Goal: Task Accomplishment & Management: Complete application form

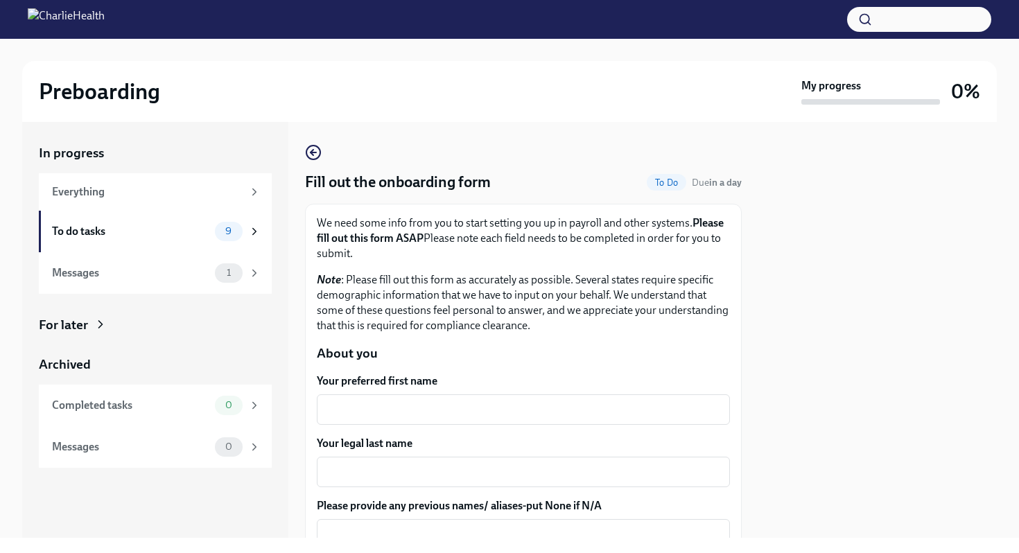
click at [400, 409] on textarea "Your preferred first name" at bounding box center [523, 409] width 397 height 17
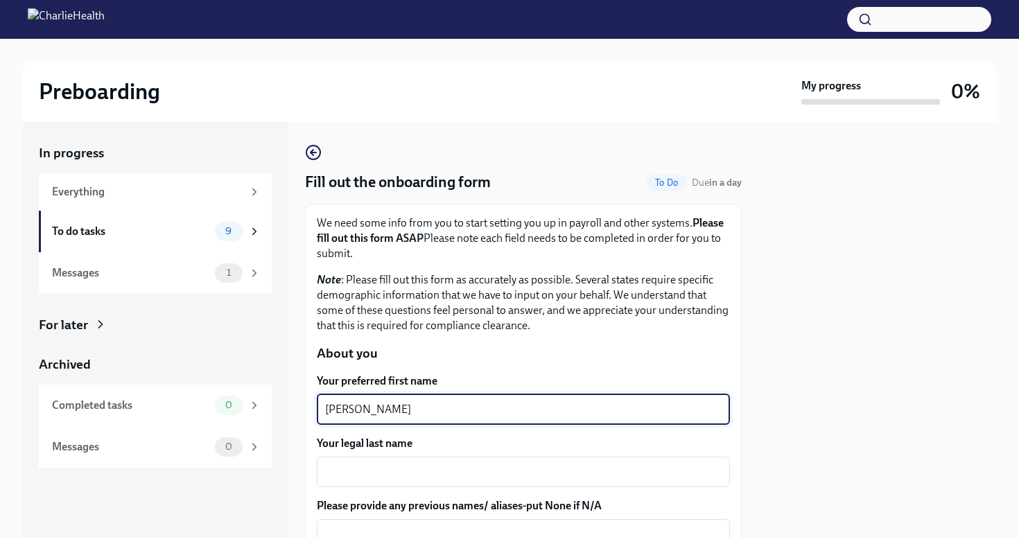
type textarea "[PERSON_NAME]"
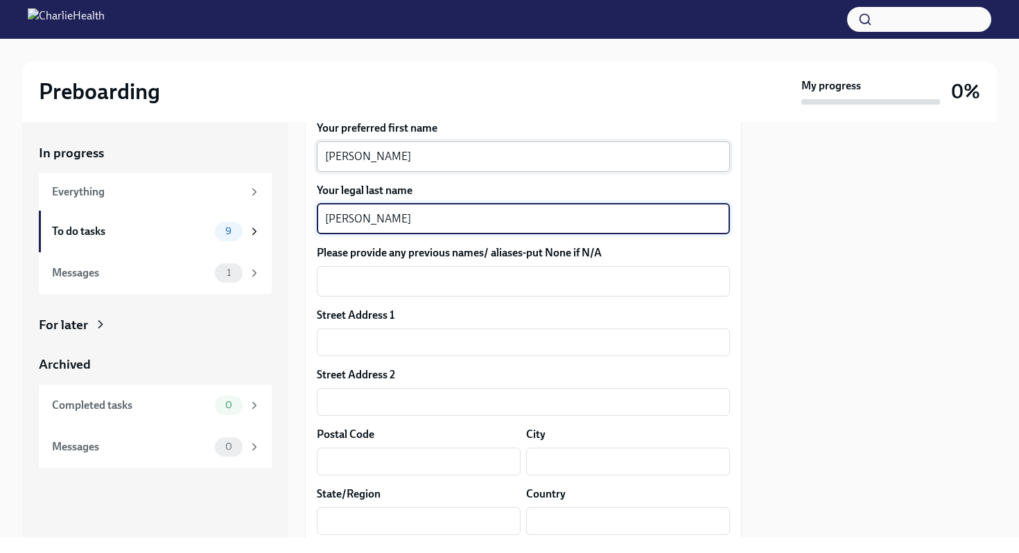
scroll to position [265, 0]
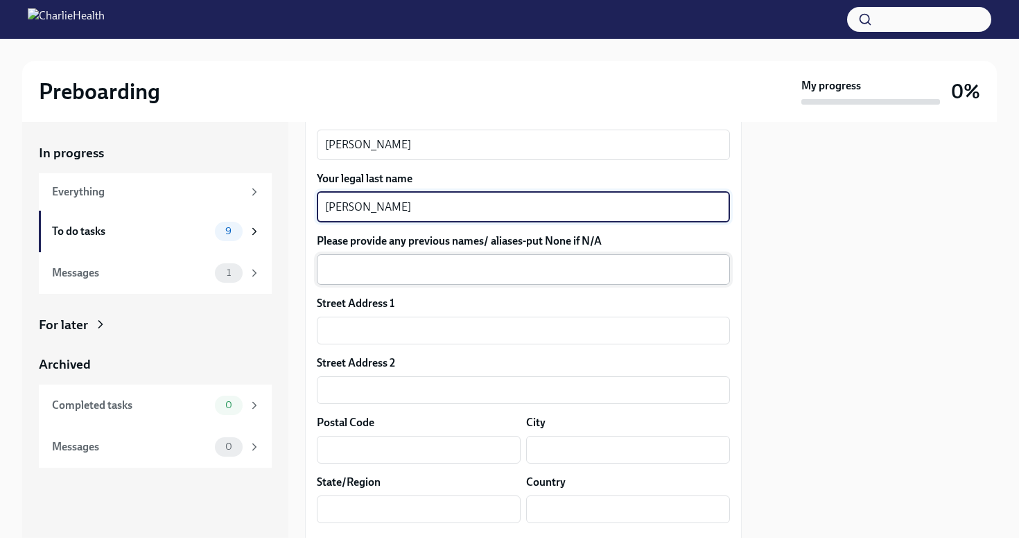
type textarea "[PERSON_NAME]"
click at [388, 265] on textarea "Please provide any previous names/ aliases-put None if N/A" at bounding box center [523, 269] width 397 height 17
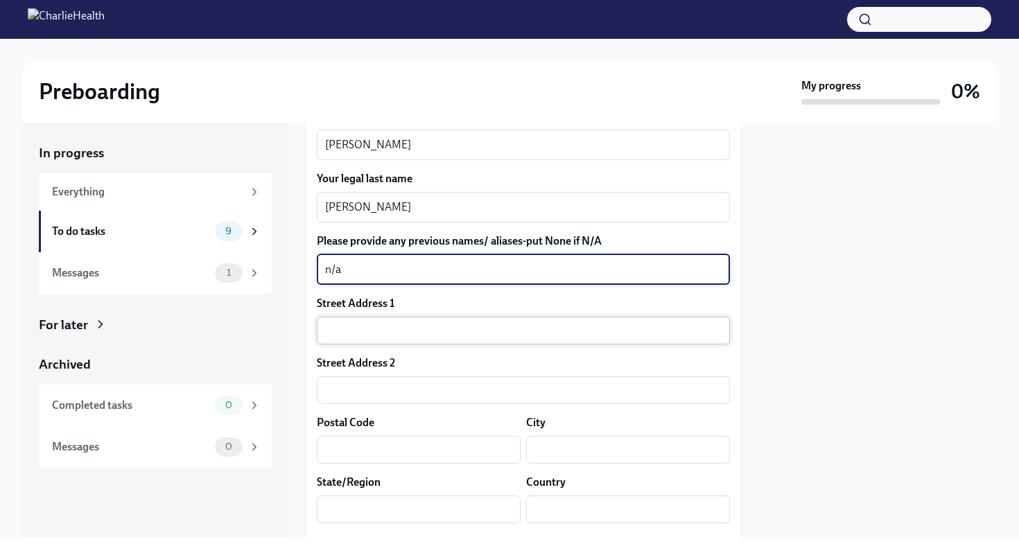
type textarea "n/a"
click at [368, 322] on input "text" at bounding box center [523, 331] width 413 height 28
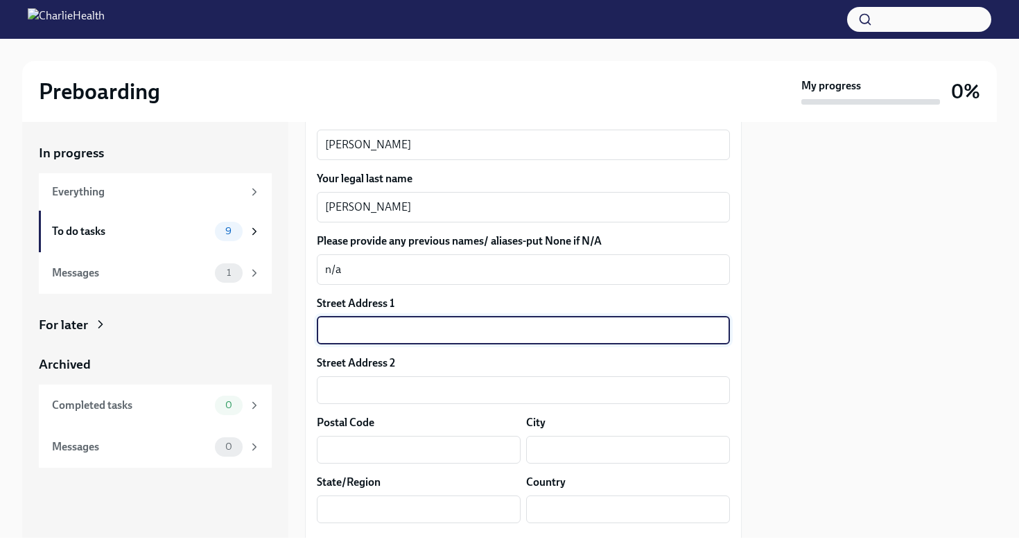
type input "2626 Foutainview Dr Apt 118"
type input "77057"
type input "houston"
type input "TX"
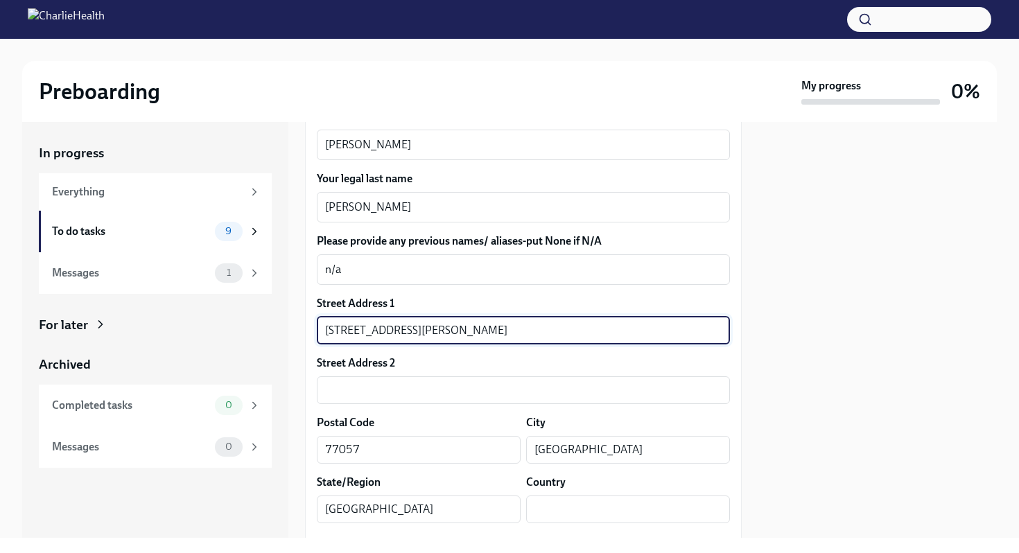
type input "US"
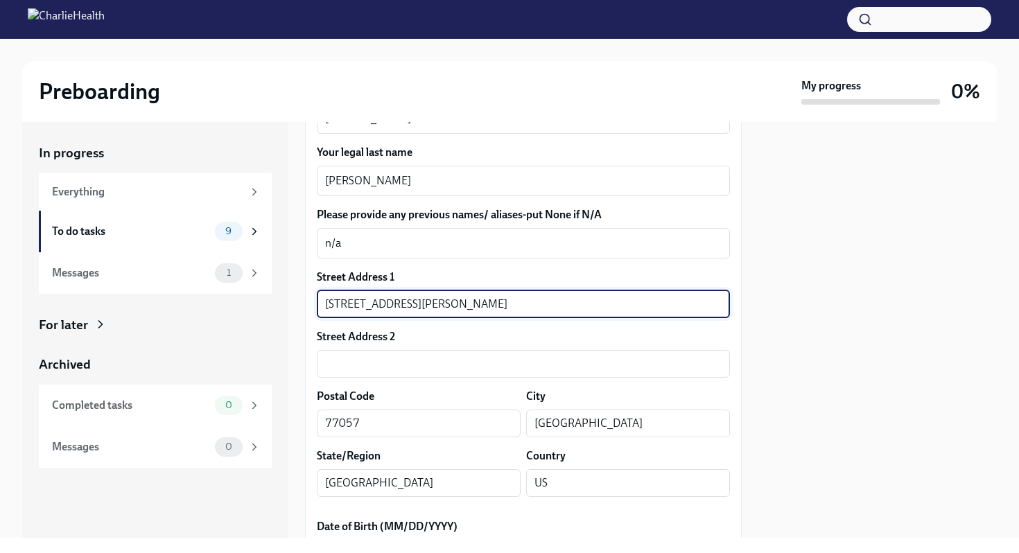
type input "2626 Foutainview Dr Apt 118"
drag, startPoint x: 427, startPoint y: 306, endPoint x: 492, endPoint y: 306, distance: 65.2
click at [492, 306] on input "2626 Foutainview Dr Apt 118" at bounding box center [523, 305] width 413 height 28
click at [356, 366] on input "text" at bounding box center [523, 364] width 413 height 28
paste input "Apt 118"
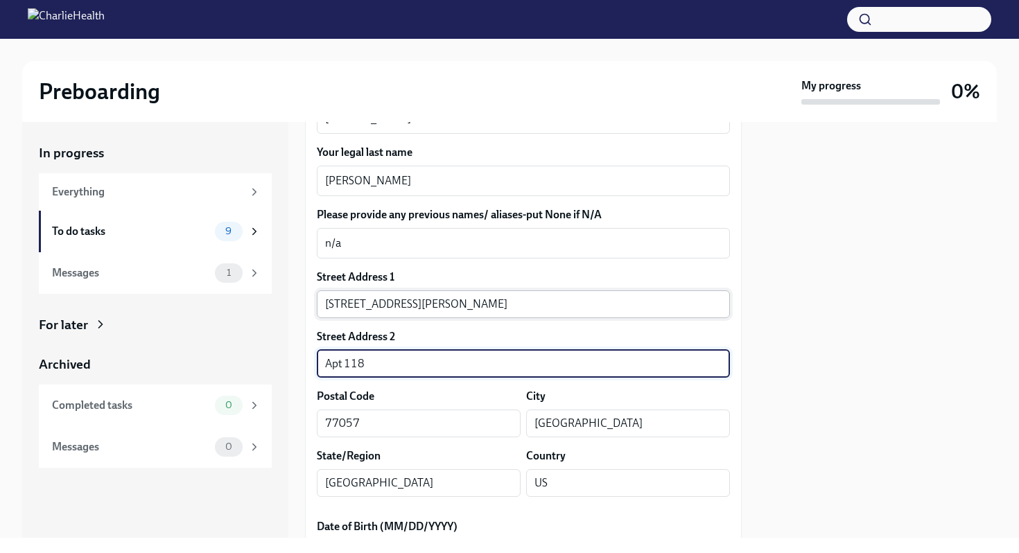
type input "Apt 118"
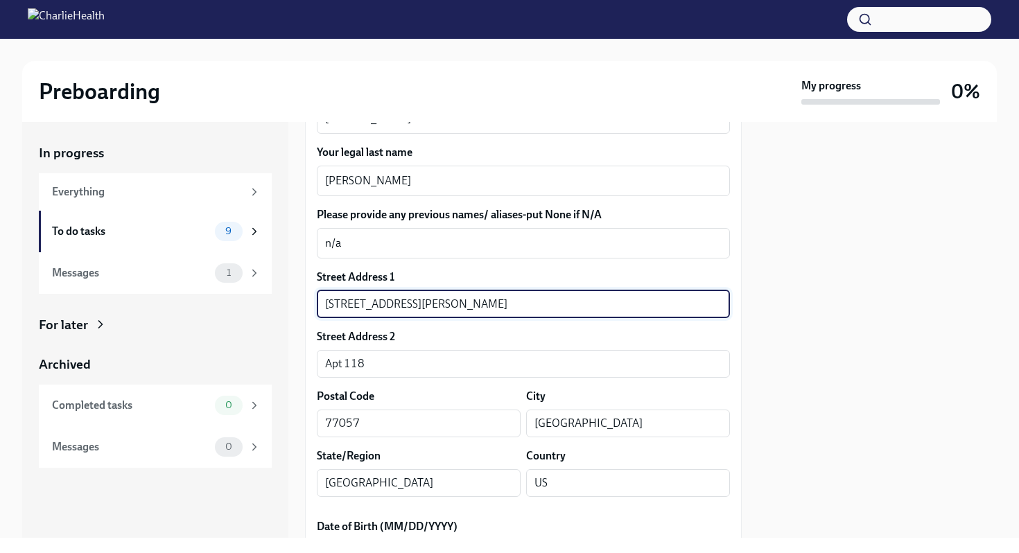
drag, startPoint x: 425, startPoint y: 304, endPoint x: 499, endPoint y: 302, distance: 73.5
click at [499, 304] on input "2626 Foutainview Dr Apt 118" at bounding box center [523, 305] width 413 height 28
type input "2626 Foutainview Dr"
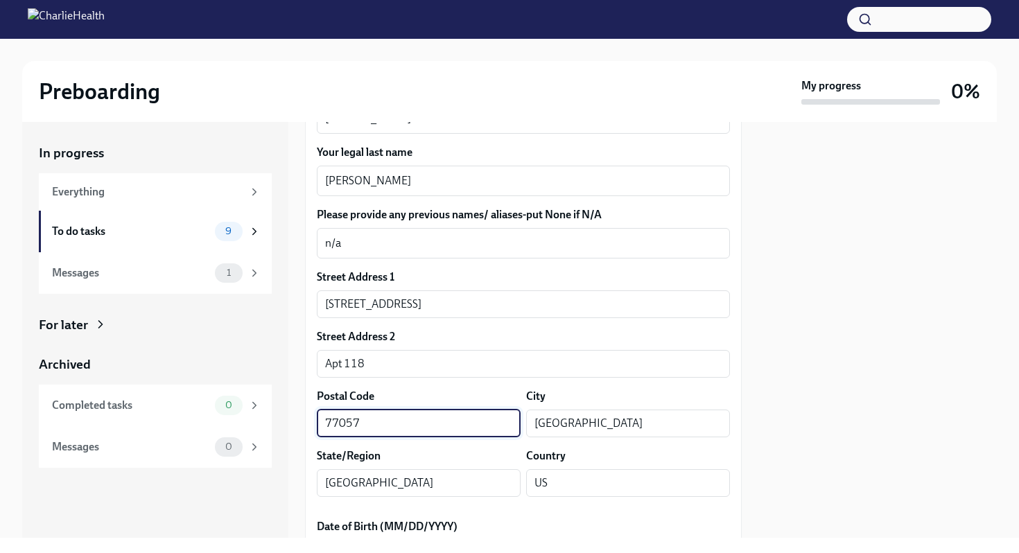
click at [424, 416] on input "77057" at bounding box center [419, 424] width 204 height 28
type input "77057"
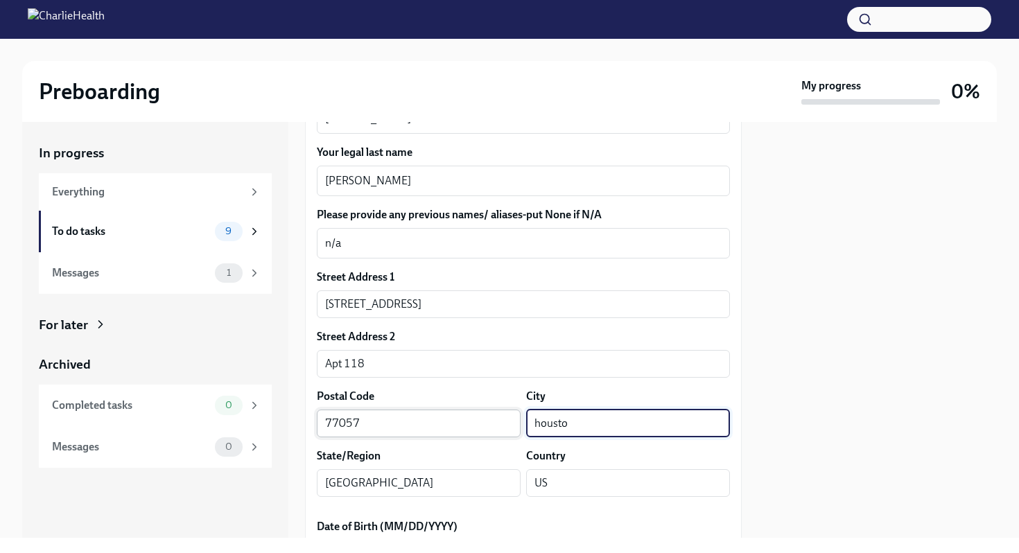
type input "housto"
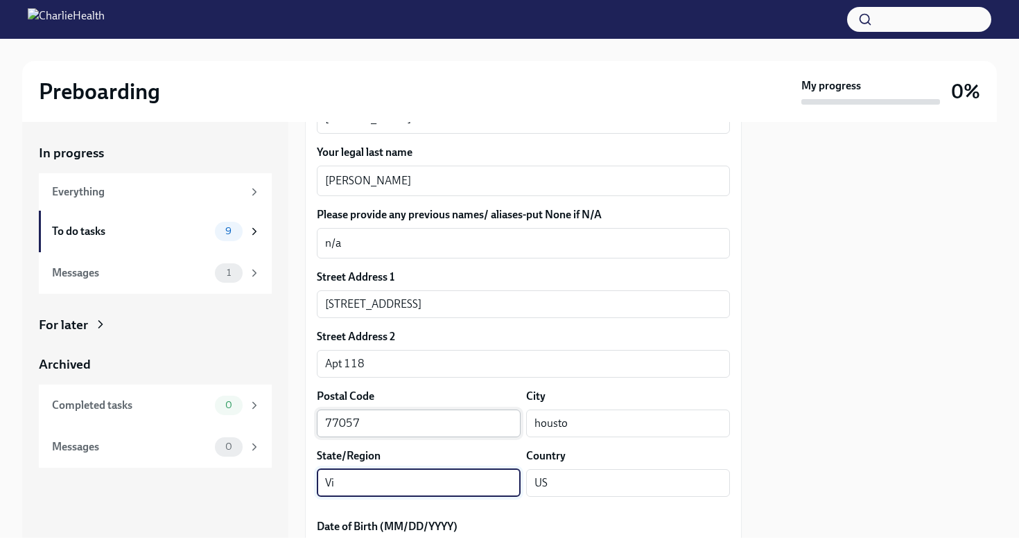
type input "V"
type input "Texas"
click at [649, 413] on input "housto" at bounding box center [628, 424] width 204 height 28
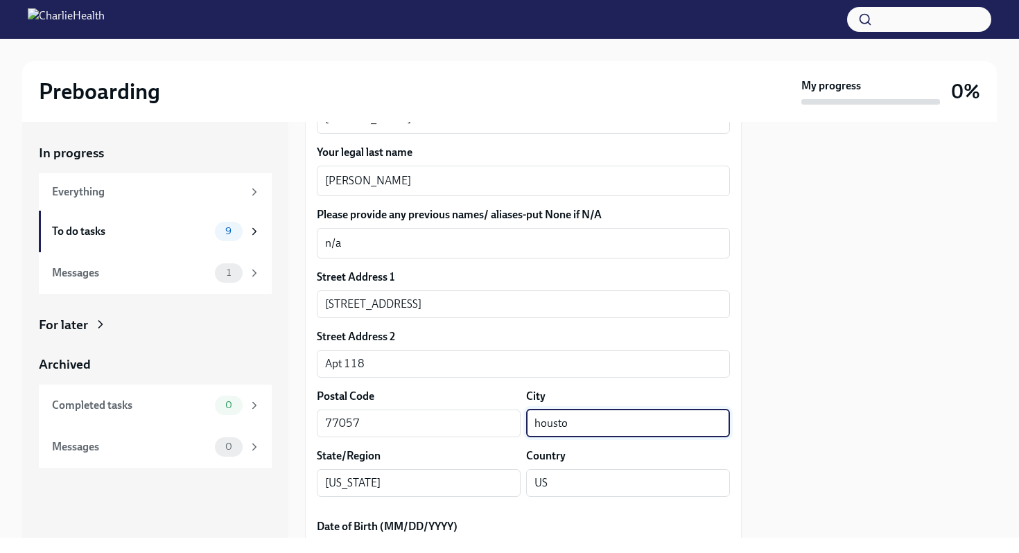
click at [648, 415] on input "housto" at bounding box center [628, 424] width 204 height 28
click at [647, 422] on input "housto" at bounding box center [628, 424] width 204 height 28
type input "houston"
click at [582, 482] on input "US" at bounding box center [628, 483] width 204 height 28
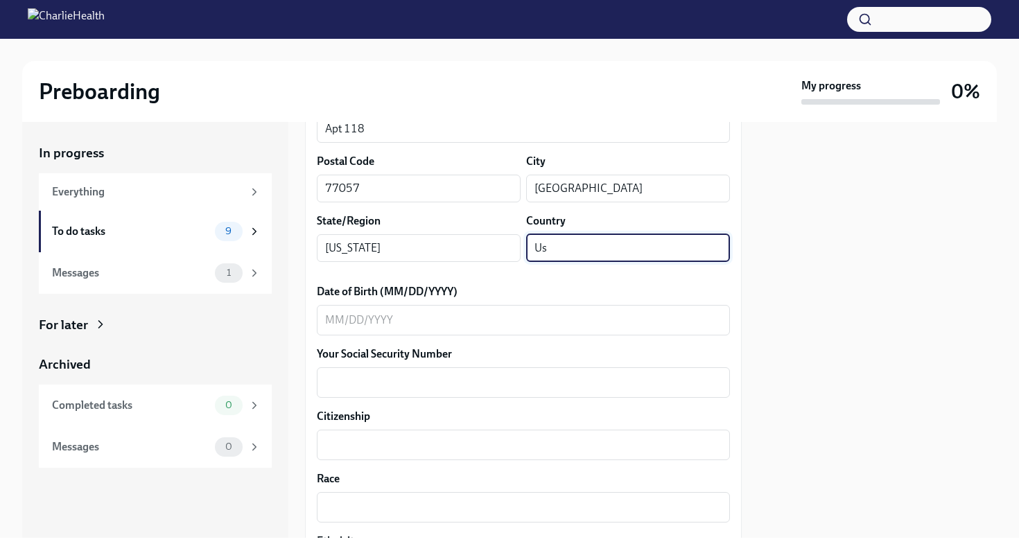
scroll to position [526, 0]
type input "Us"
click at [363, 309] on div "x ​" at bounding box center [523, 320] width 413 height 31
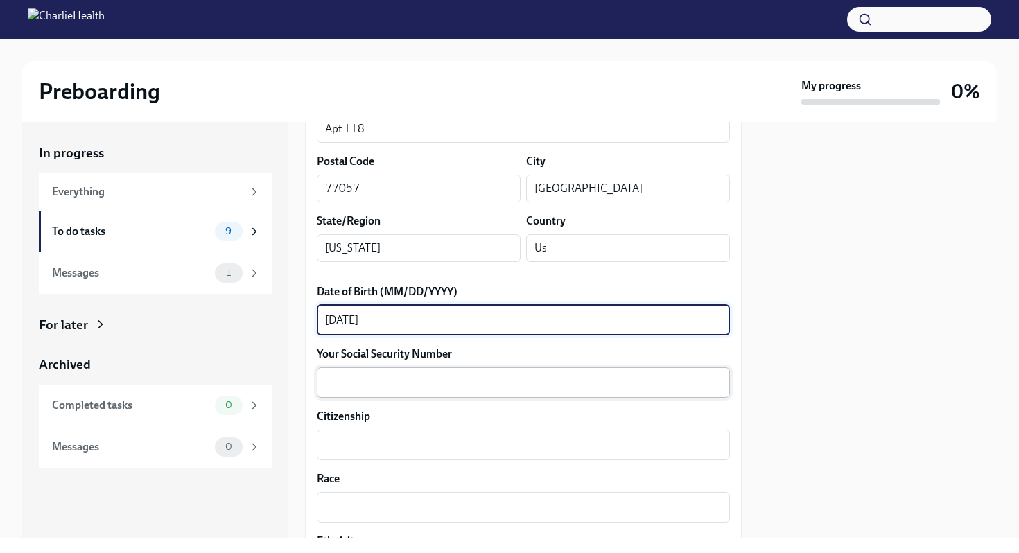
type textarea "09/12/2011"
click at [343, 388] on textarea "Your Social Security Number" at bounding box center [523, 382] width 397 height 17
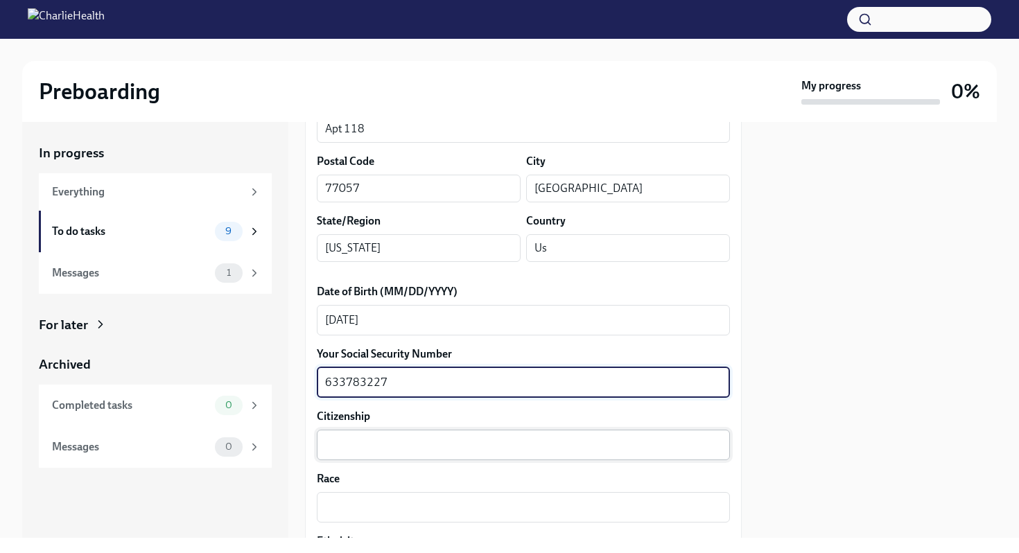
type textarea "633783227"
click at [342, 451] on textarea "Citizenship" at bounding box center [523, 445] width 397 height 17
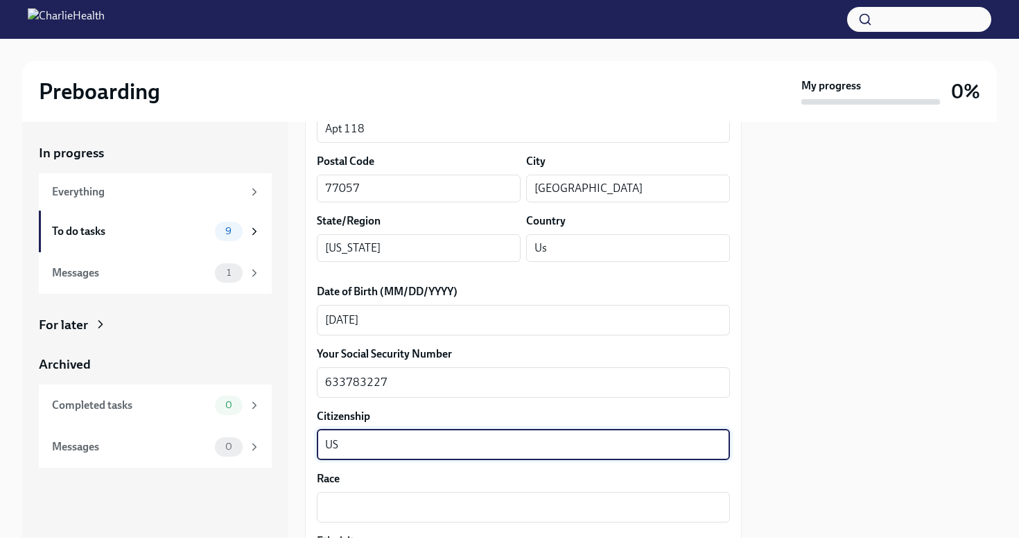
type textarea "US"
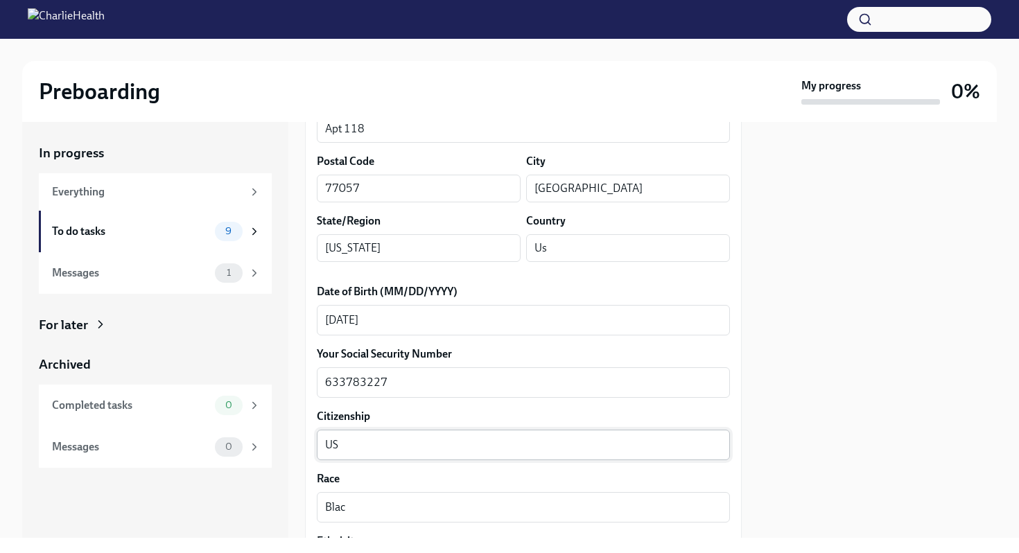
scroll to position [766, 0]
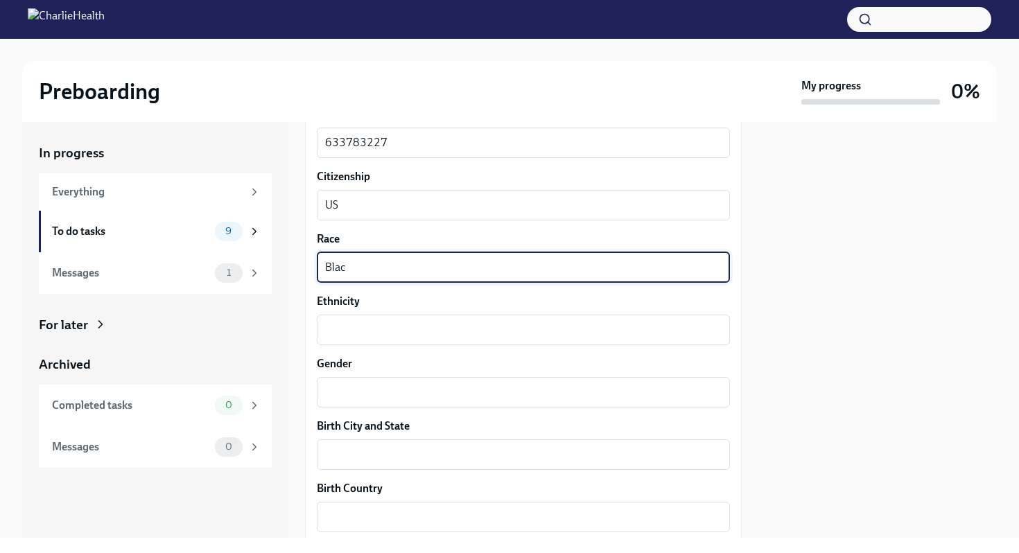
click at [359, 263] on textarea "Blac" at bounding box center [523, 267] width 397 height 17
type textarea "Black"
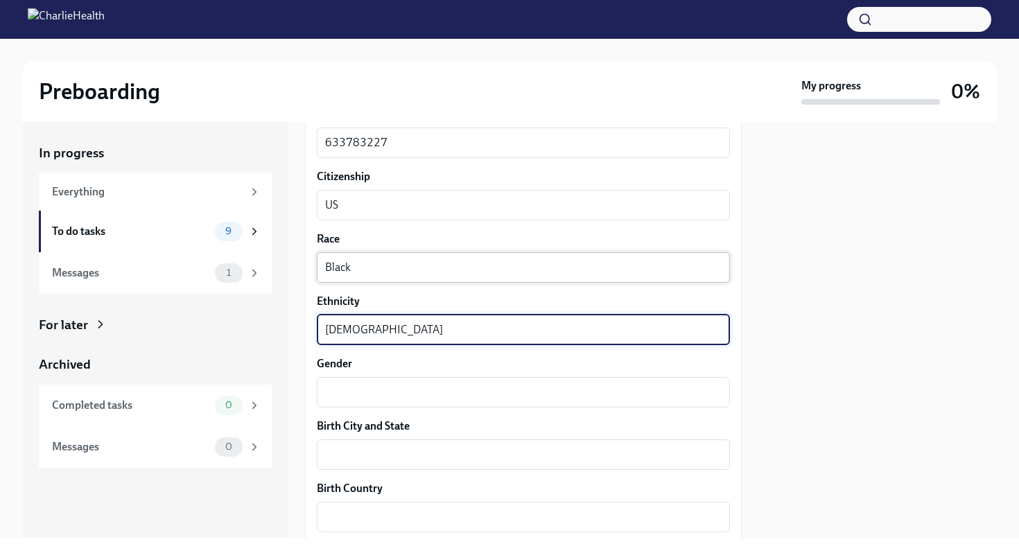
type textarea "African American"
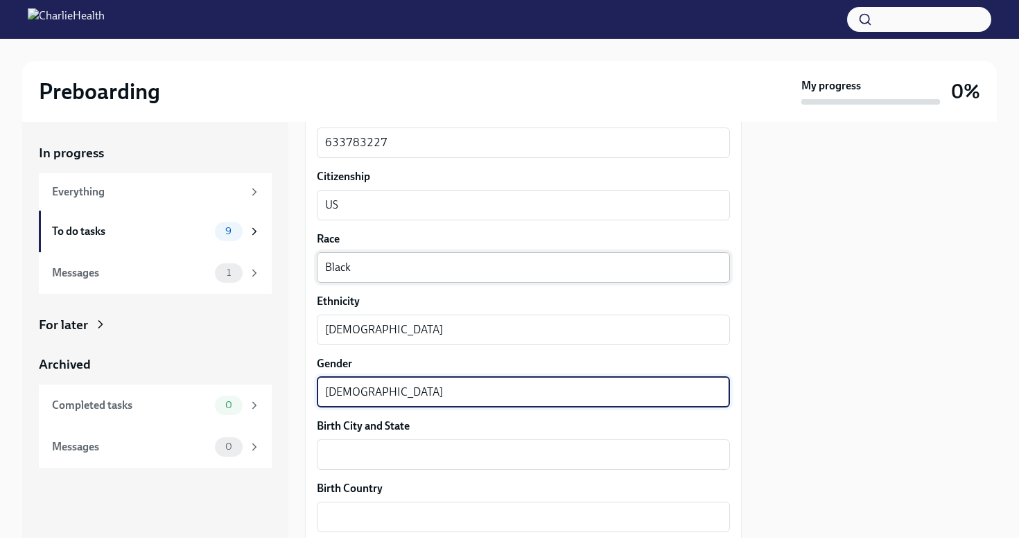
type textarea "female"
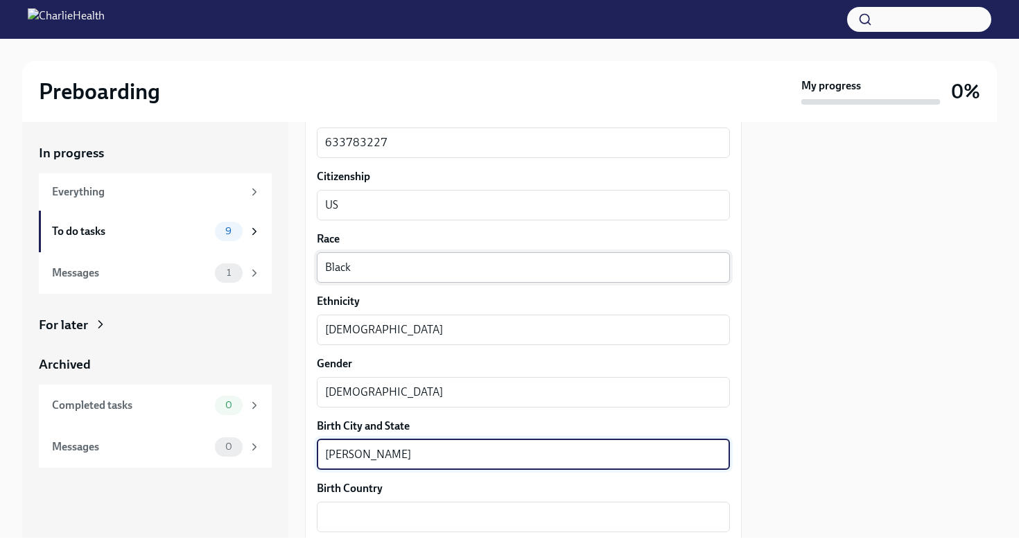
type textarea "Victoria Tx"
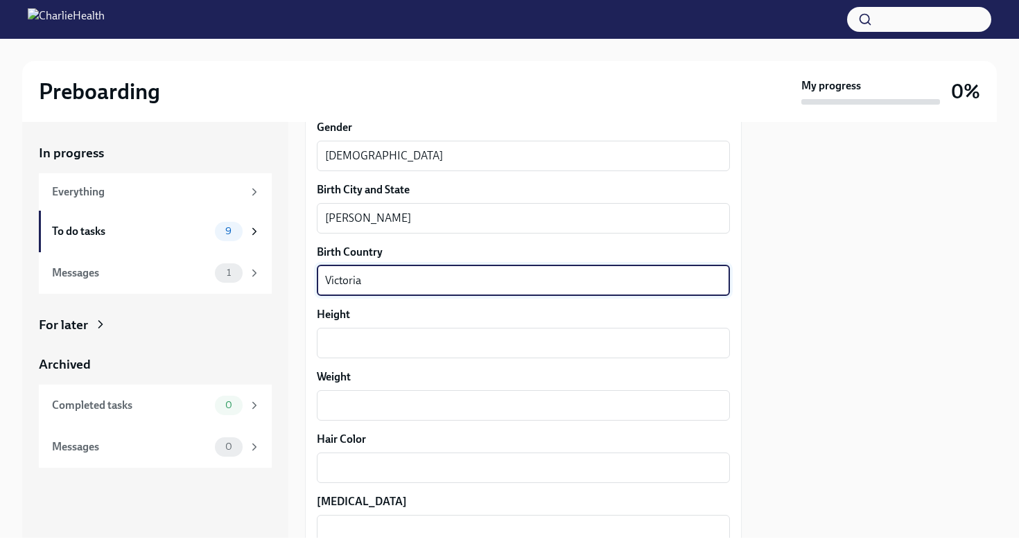
scroll to position [1023, 0]
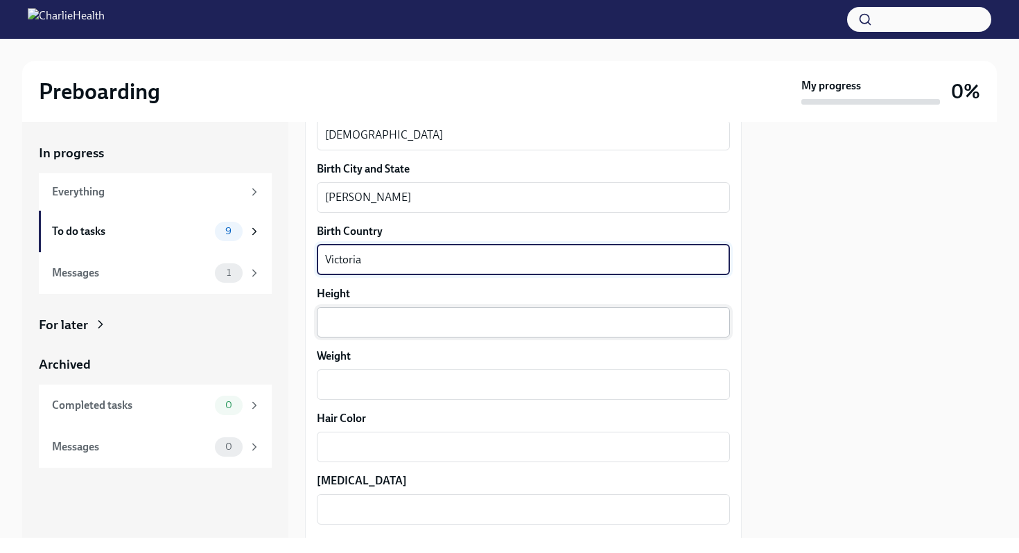
type textarea "Victoria"
click at [332, 327] on textarea "Height" at bounding box center [523, 322] width 397 height 17
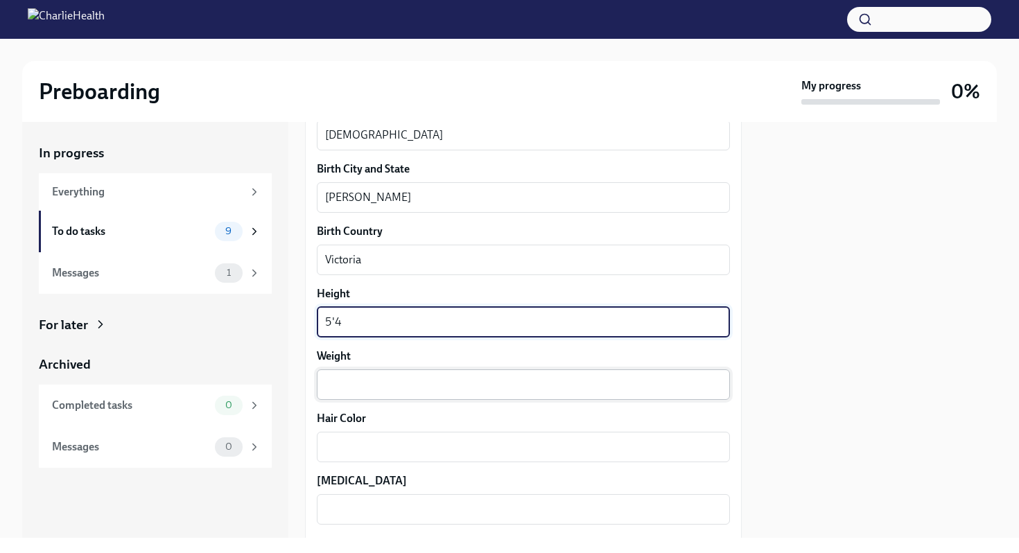
type textarea "5'4"
click at [347, 381] on textarea "Weight" at bounding box center [523, 384] width 397 height 17
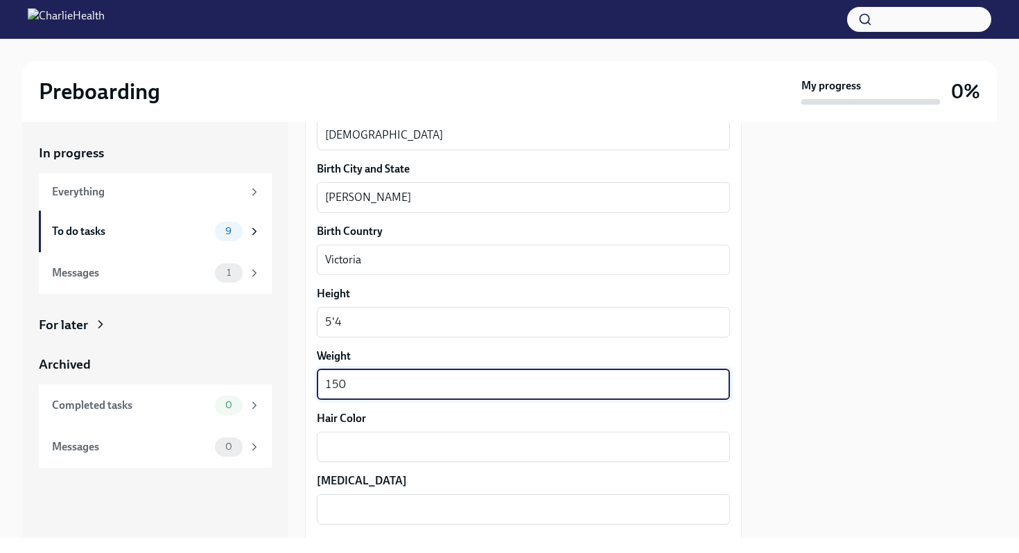
type textarea "150"
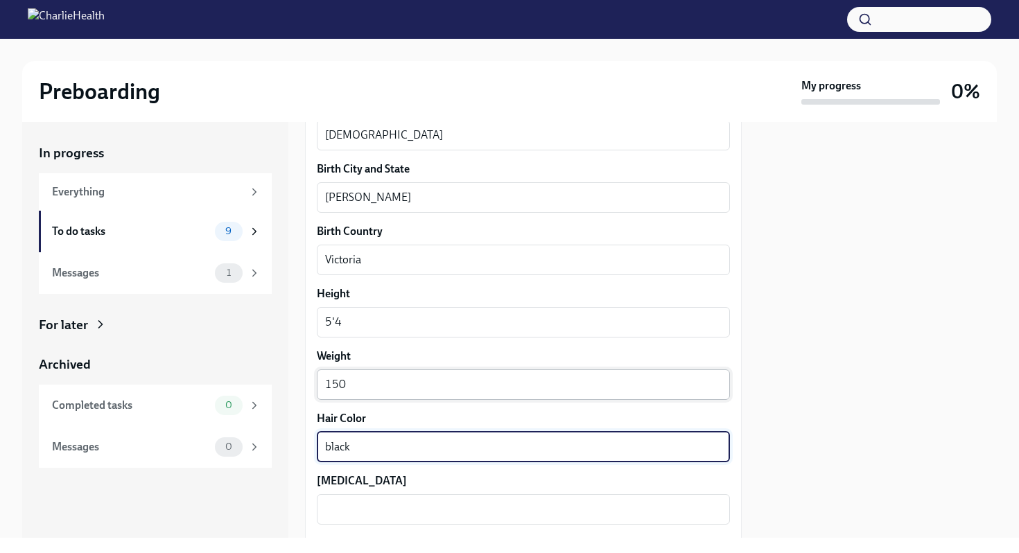
type textarea "black"
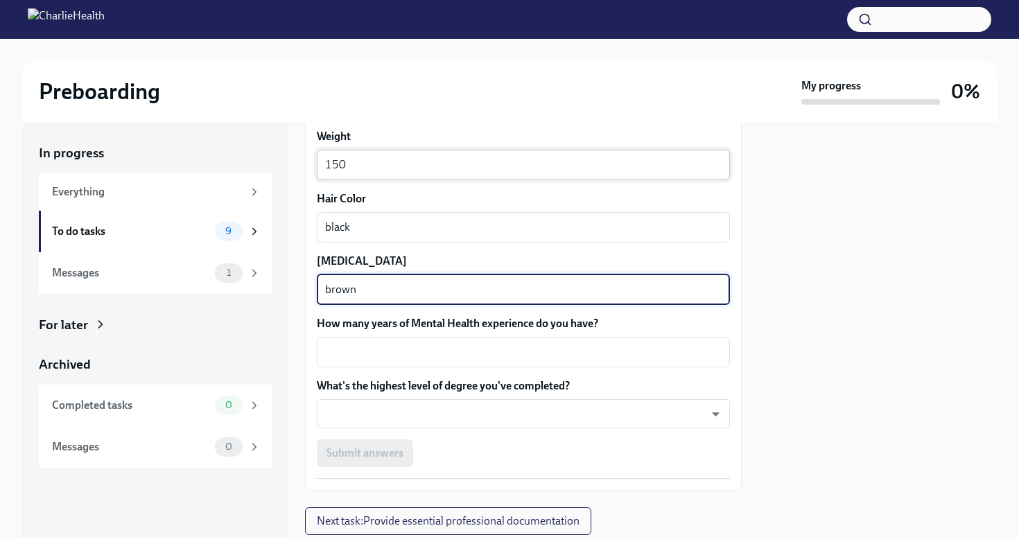
scroll to position [1252, 0]
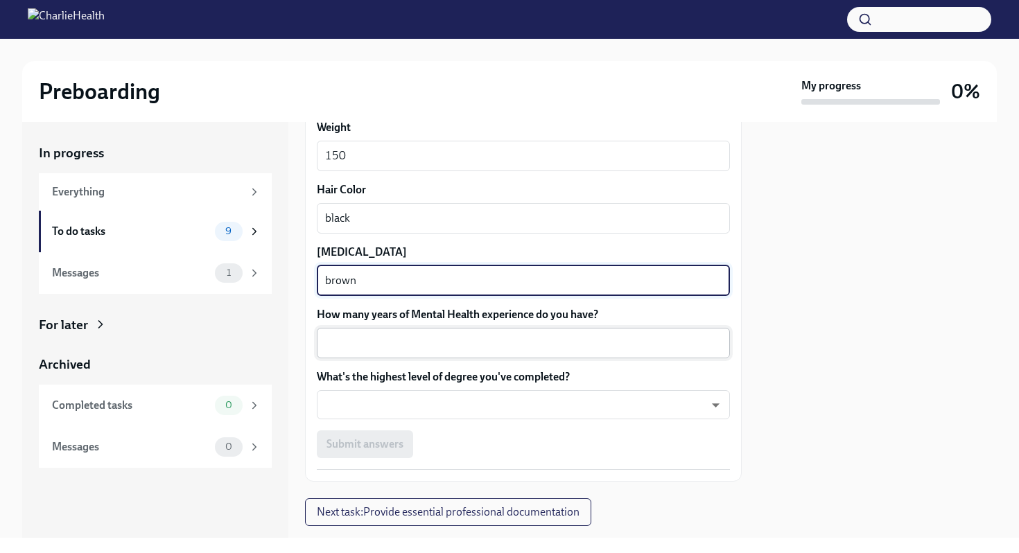
type textarea "brown"
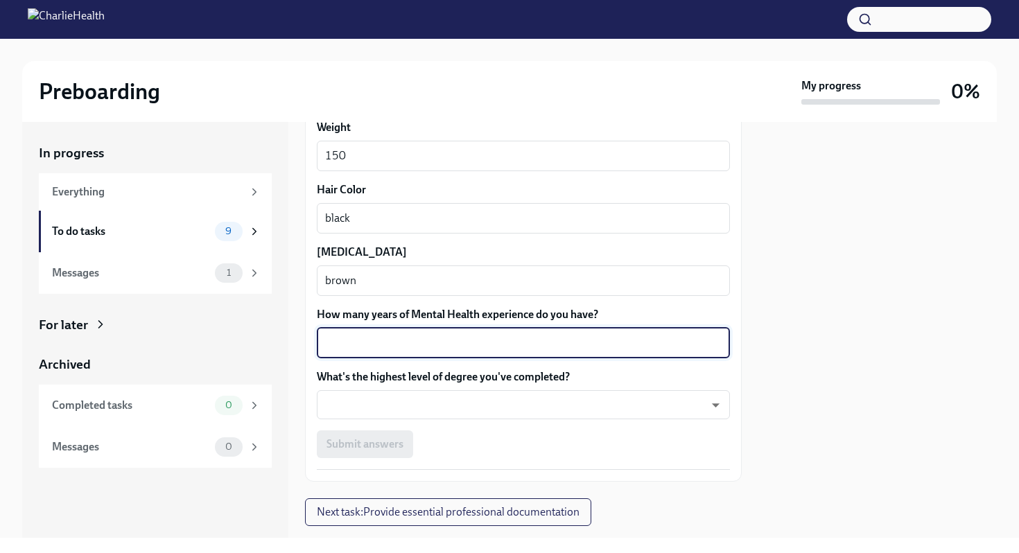
click at [381, 349] on textarea "How many years of Mental Health experience do you have?" at bounding box center [523, 343] width 397 height 17
type textarea "5"
click at [378, 408] on body "Preboarding My progress 0% In progress Everything To do tasks 9 Messages 1 For …" at bounding box center [509, 276] width 1019 height 553
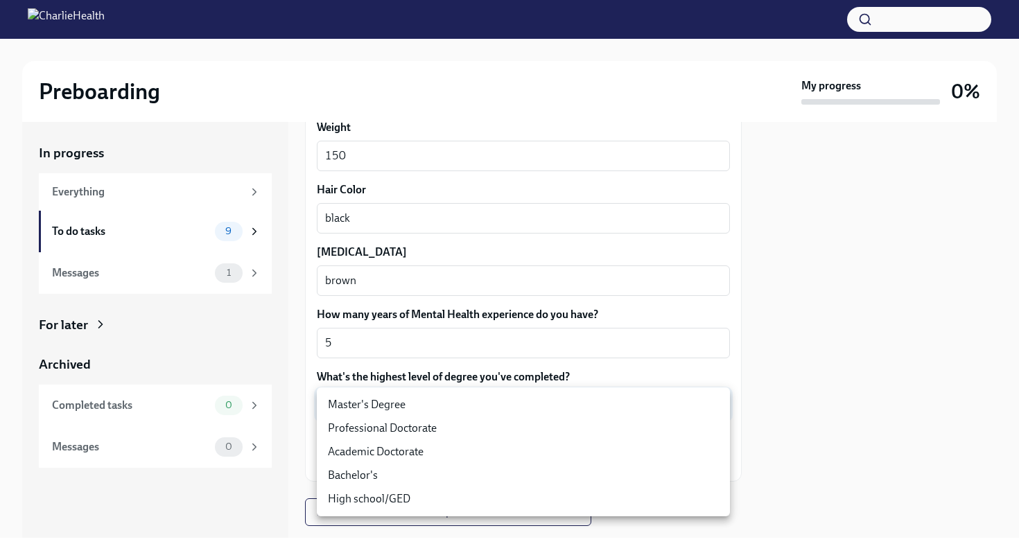
click at [367, 413] on li "Master's Degree" at bounding box center [523, 405] width 413 height 24
type input "2vBr-ghkD"
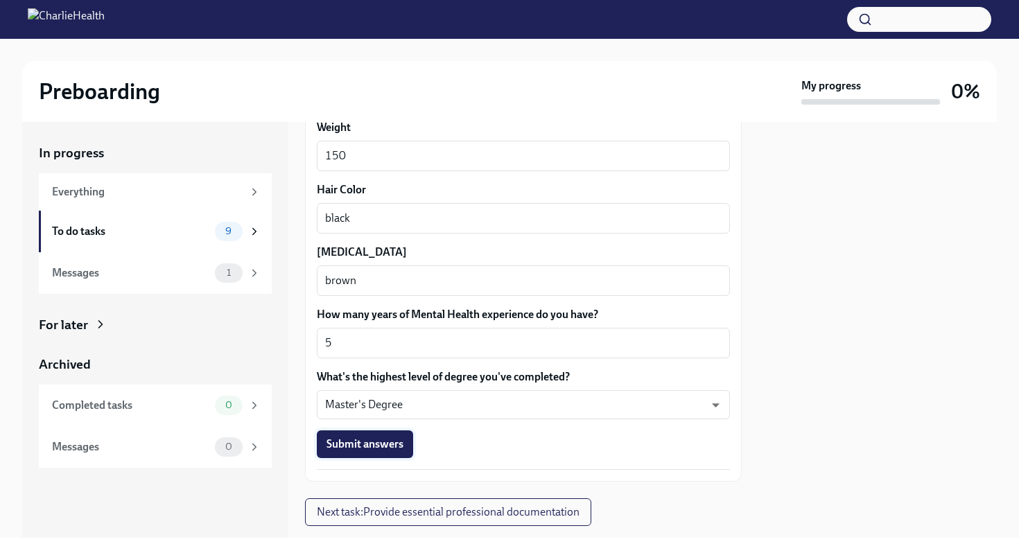
click at [362, 454] on button "Submit answers" at bounding box center [365, 445] width 96 height 28
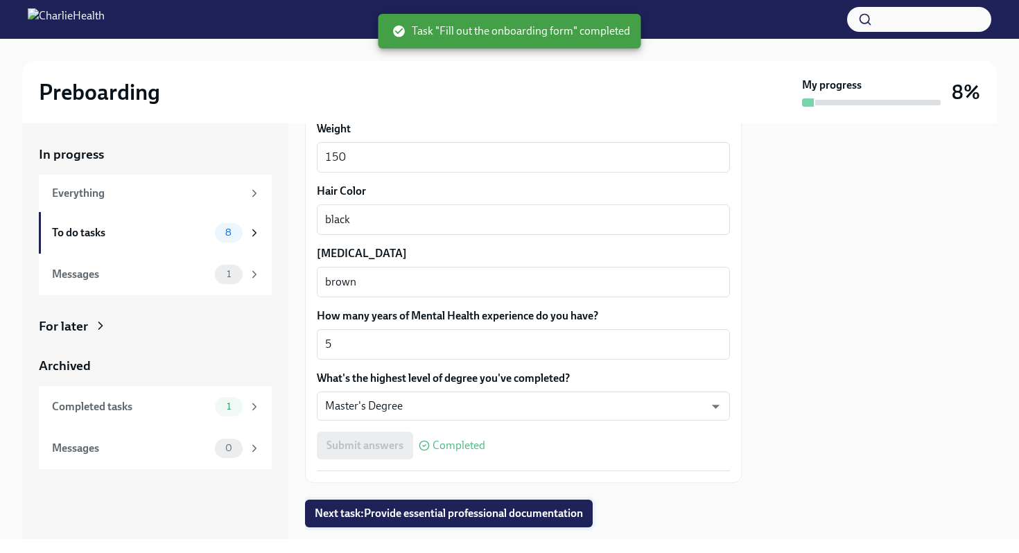
click at [345, 526] on button "Next task : Provide essential professional documentation" at bounding box center [449, 514] width 288 height 28
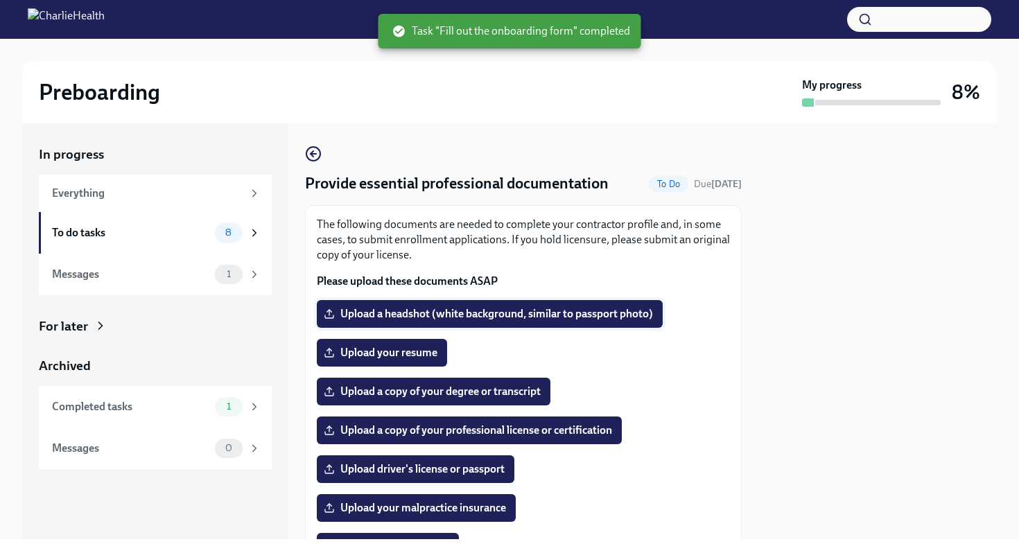
click at [388, 320] on span "Upload a headshot (white background, similar to passport photo)" at bounding box center [490, 314] width 327 height 14
click at [0, 0] on input "Upload a headshot (white background, similar to passport photo)" at bounding box center [0, 0] width 0 height 0
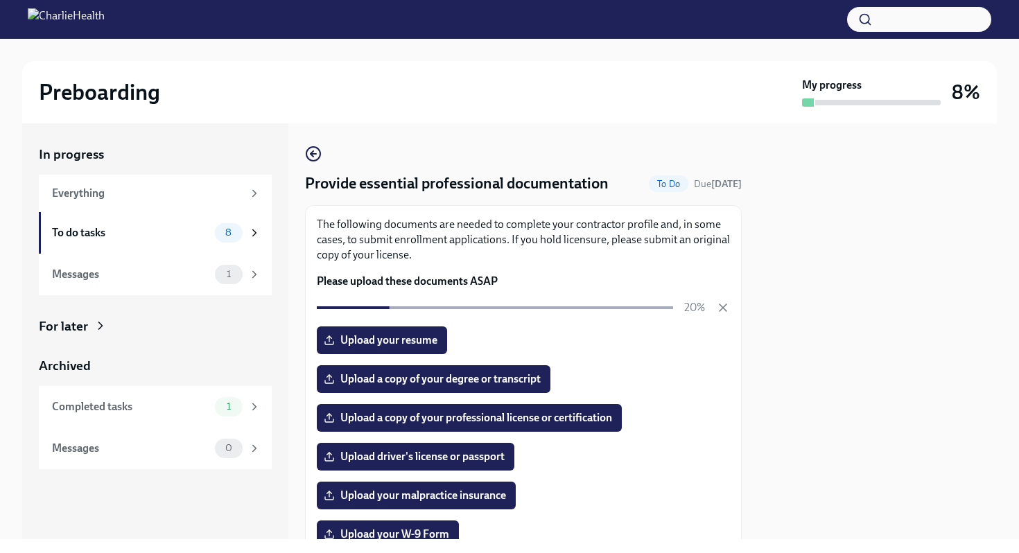
scroll to position [31, 0]
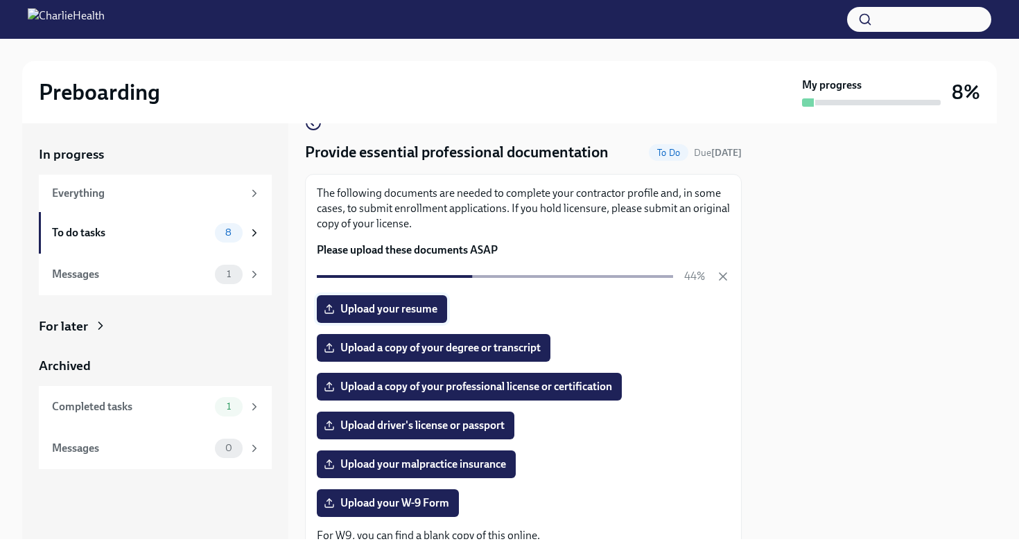
click at [406, 303] on span "Upload your resume" at bounding box center [382, 309] width 111 height 14
click at [0, 0] on input "Upload your resume" at bounding box center [0, 0] width 0 height 0
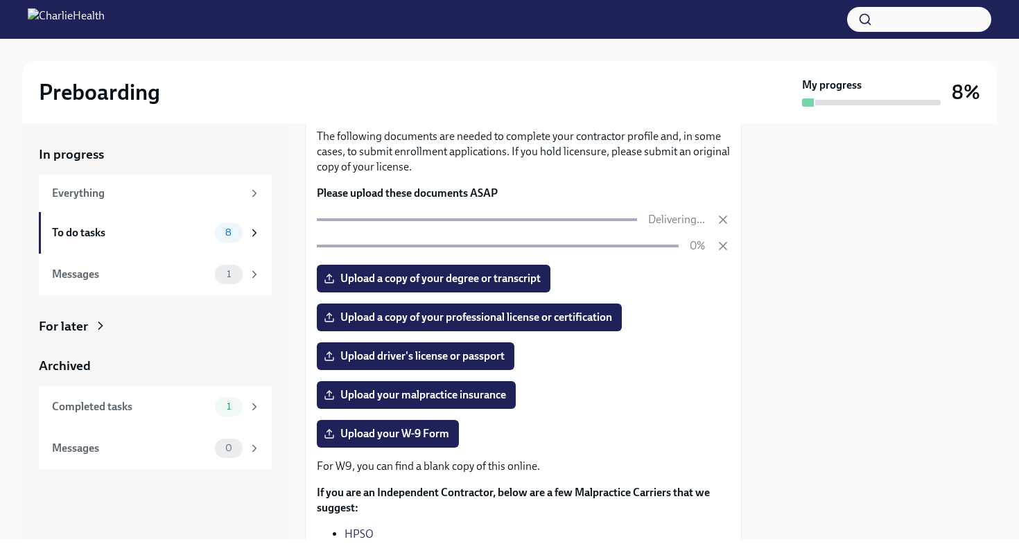
scroll to position [107, 0]
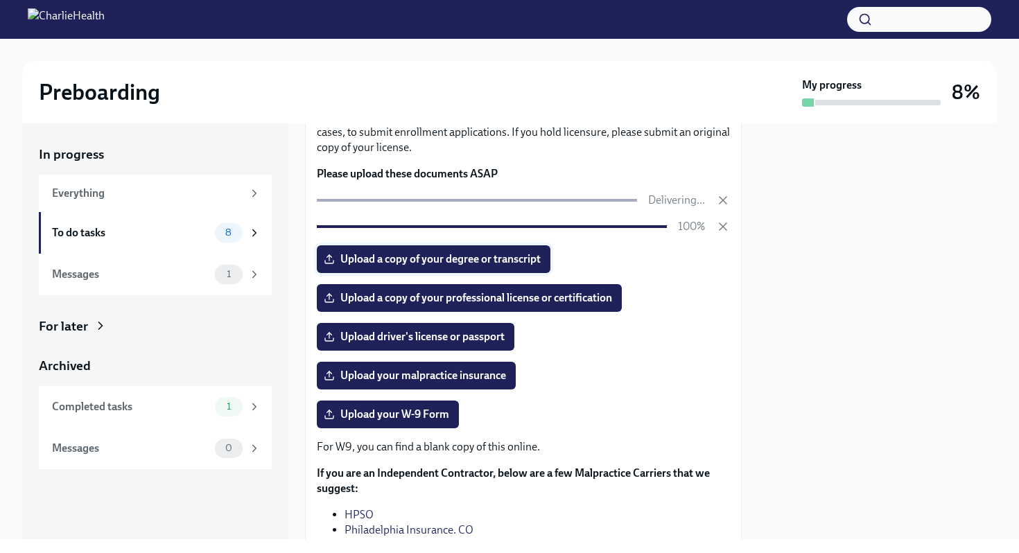
click at [407, 263] on span "Upload a copy of your degree or transcript" at bounding box center [434, 259] width 214 height 14
click at [0, 0] on input "Upload a copy of your degree or transcript" at bounding box center [0, 0] width 0 height 0
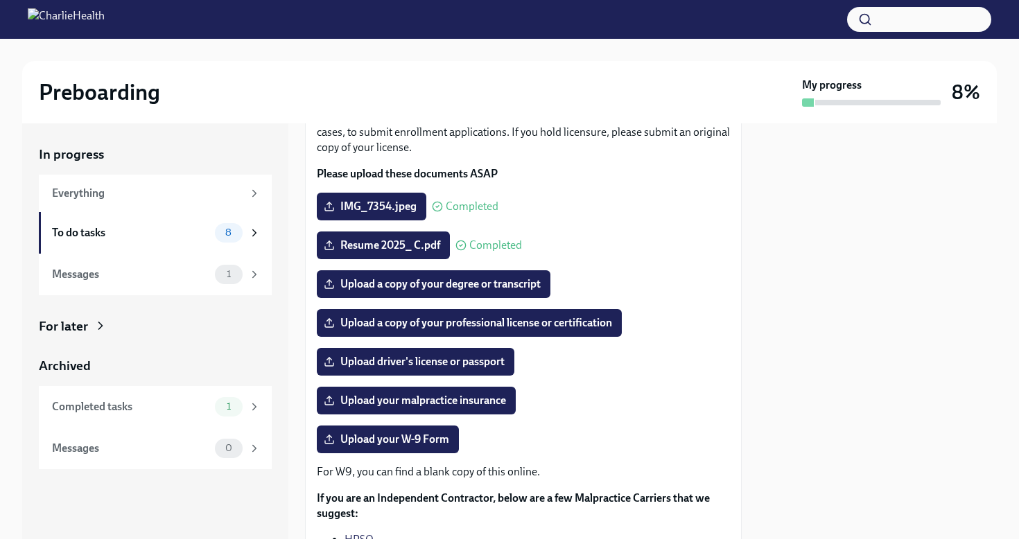
drag, startPoint x: 491, startPoint y: 286, endPoint x: 552, endPoint y: 287, distance: 61.0
click at [551, 287] on label "Upload a copy of your degree or transcript" at bounding box center [434, 284] width 234 height 28
click at [0, 0] on input "Upload a copy of your degree or transcript" at bounding box center [0, 0] width 0 height 0
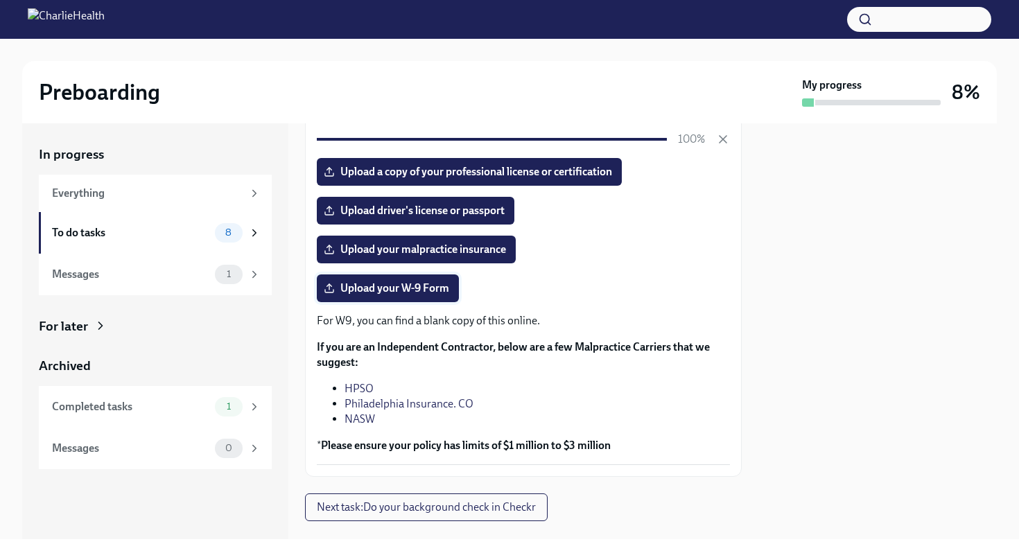
scroll to position [249, 0]
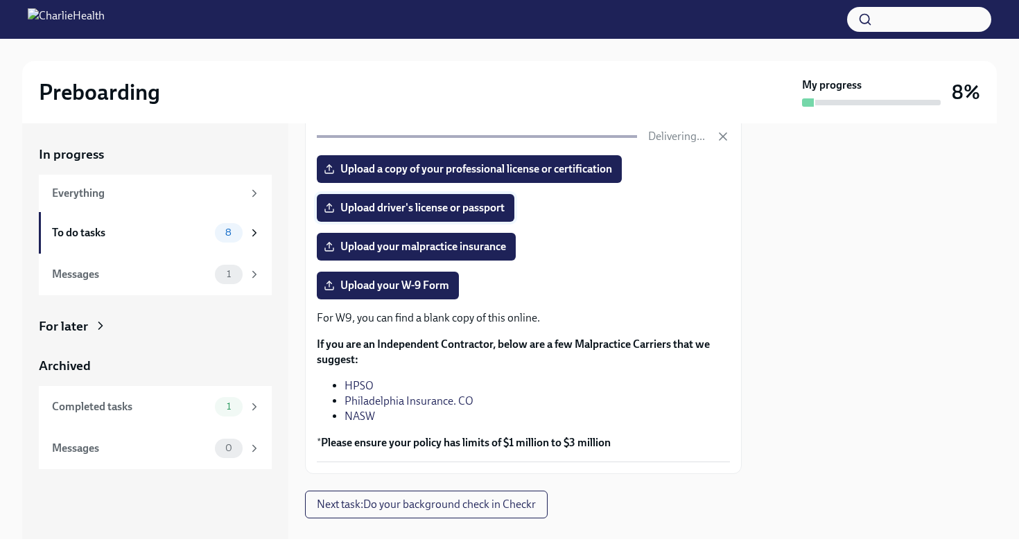
click at [438, 204] on span "Upload driver's license or passport" at bounding box center [416, 208] width 178 height 14
click at [0, 0] on input "Upload driver's license or passport" at bounding box center [0, 0] width 0 height 0
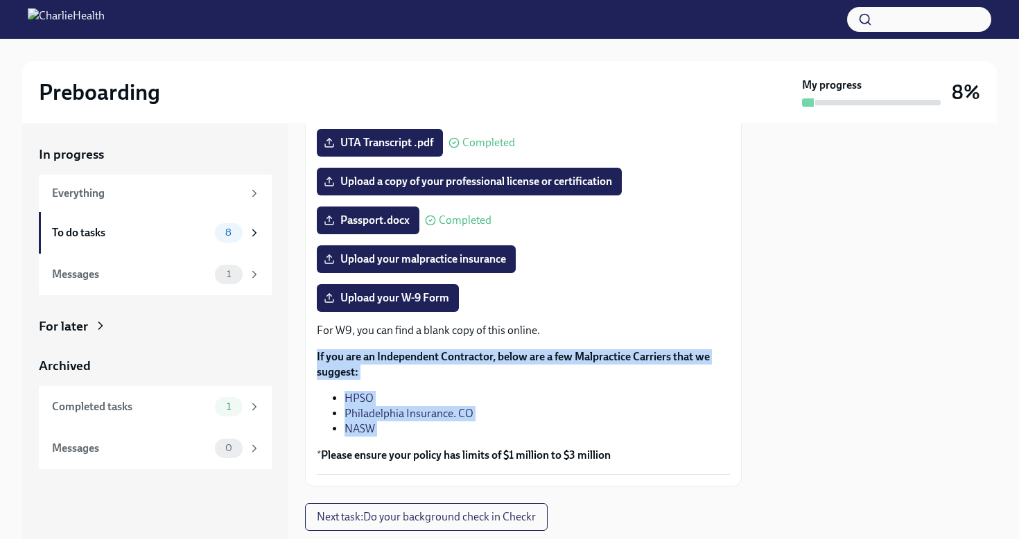
drag, startPoint x: 315, startPoint y: 355, endPoint x: 388, endPoint y: 440, distance: 111.6
click at [388, 440] on div "The following documents are needed to complete your contractor profile and, in …" at bounding box center [523, 221] width 437 height 530
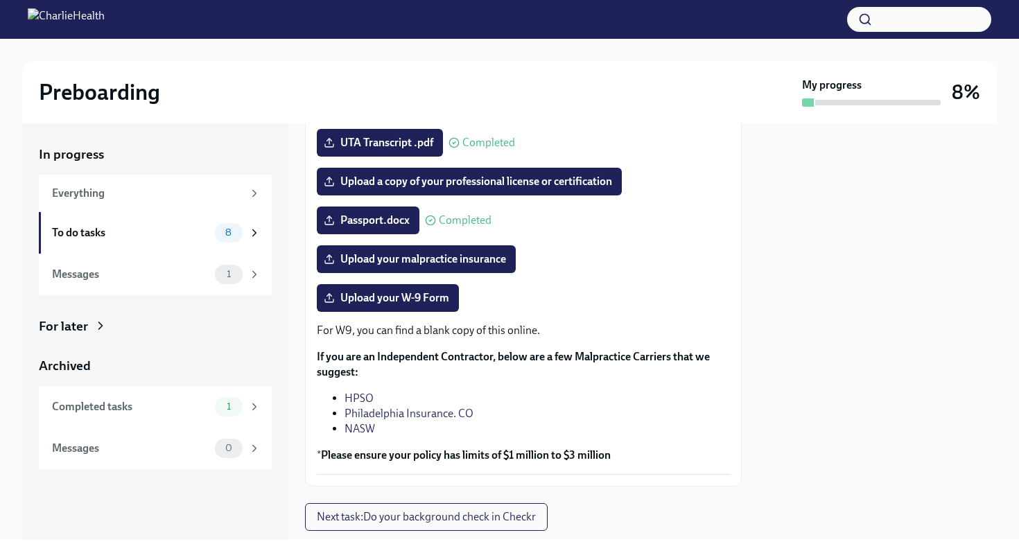
click at [444, 331] on p "For W9, you can find a blank copy of this online." at bounding box center [523, 330] width 413 height 15
copy div "For W9, you can find a blank copy of this online."
click at [338, 347] on div "For W9, you can find a blank copy of this online. If you are an Independent Con…" at bounding box center [523, 393] width 413 height 140
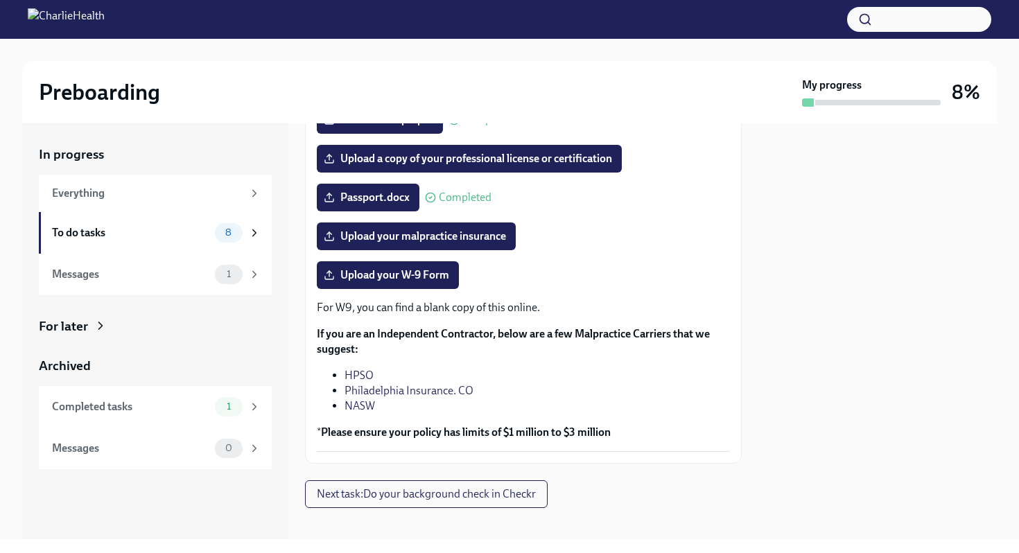
scroll to position [270, 0]
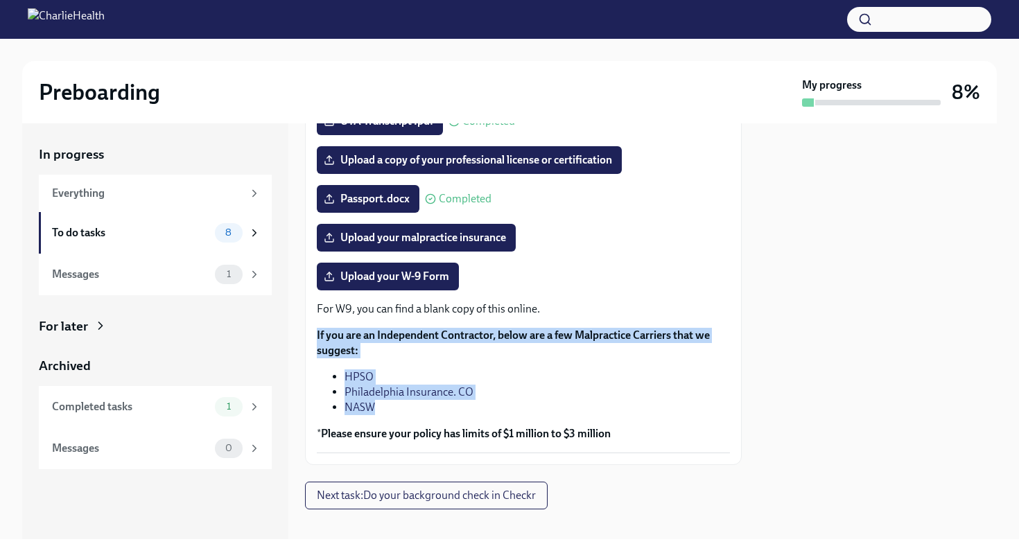
drag, startPoint x: 314, startPoint y: 334, endPoint x: 386, endPoint y: 410, distance: 104.5
click at [386, 410] on div "The following documents are needed to complete your contractor profile and, in …" at bounding box center [523, 200] width 437 height 530
copy div "If you are an Independent Contractor, below are a few Malpractice Carriers that…"
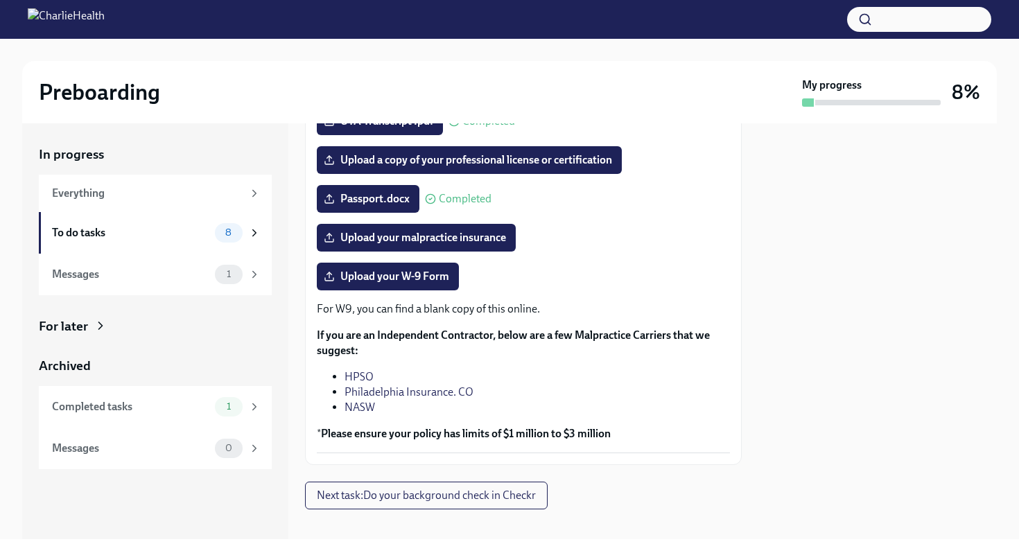
click at [545, 268] on div "Upload your W-9 Form" at bounding box center [523, 277] width 413 height 28
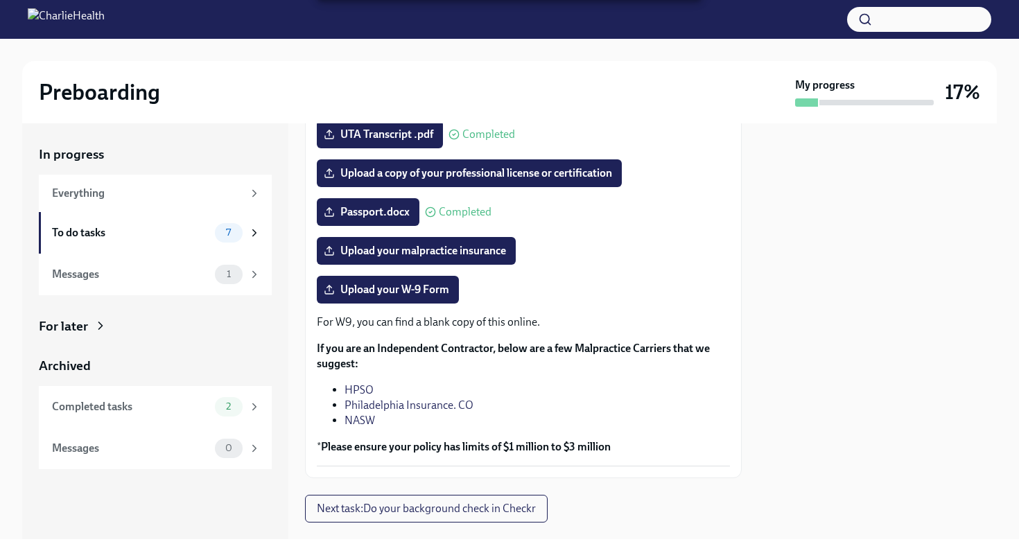
scroll to position [94, 0]
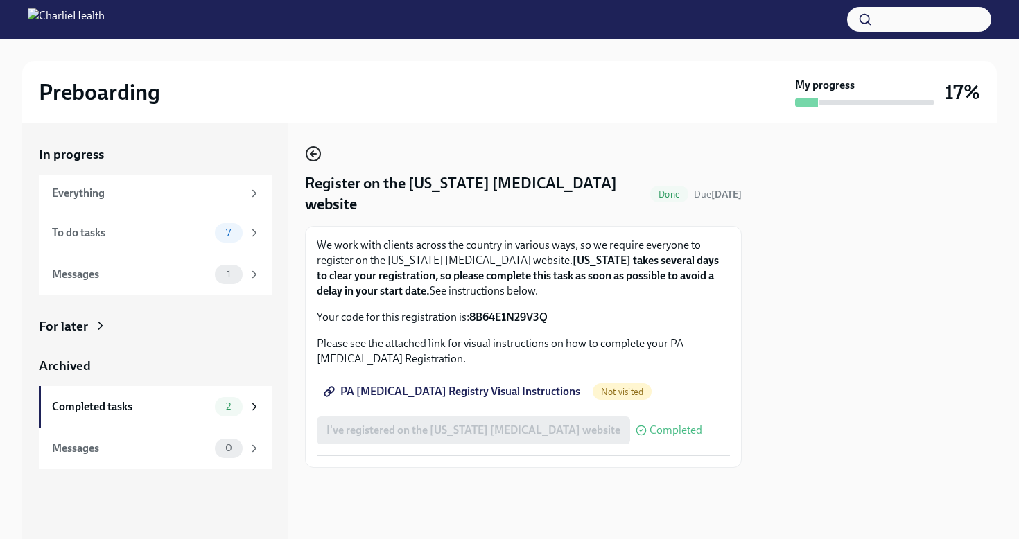
click at [315, 154] on icon "button" at bounding box center [314, 154] width 6 height 0
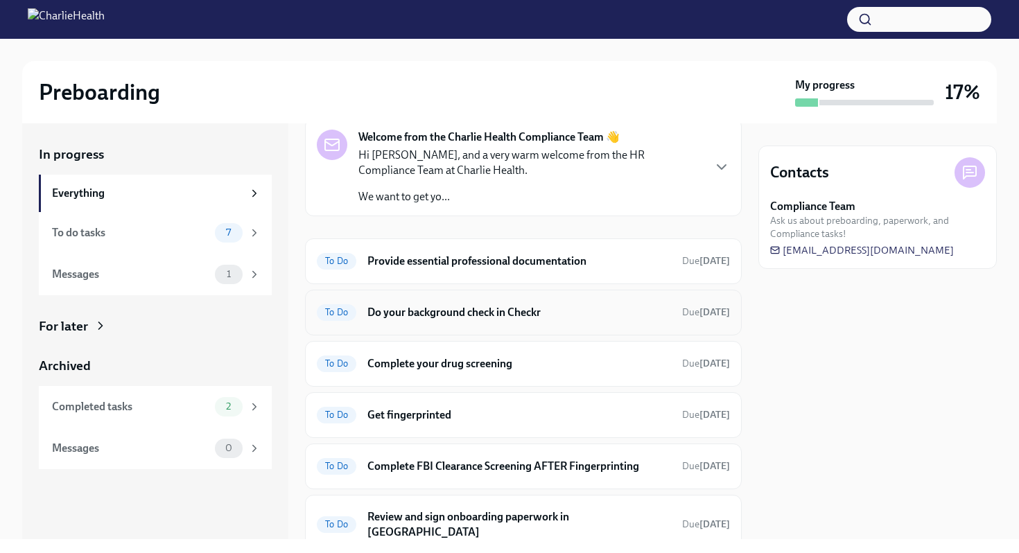
scroll to position [33, 0]
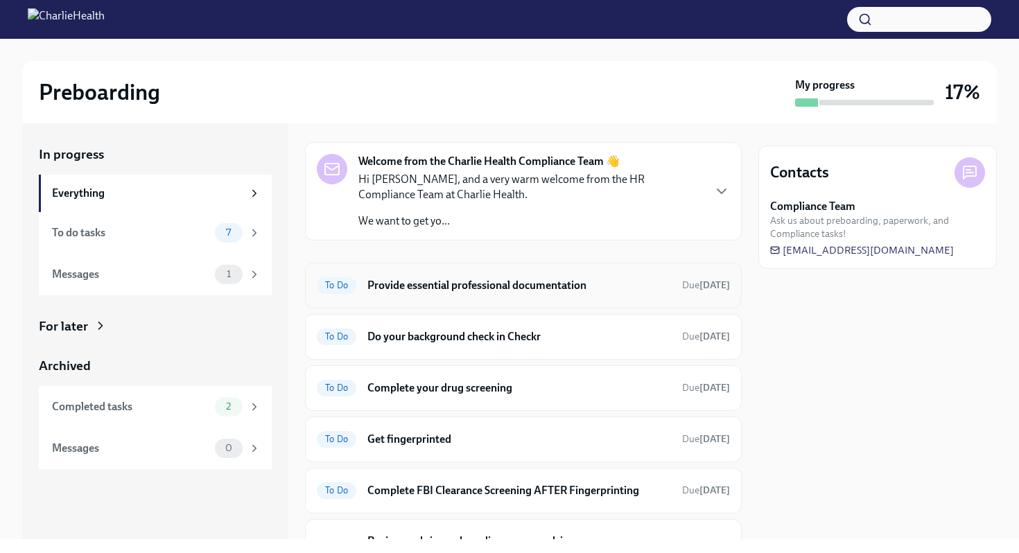
click at [410, 302] on div "To Do Provide essential professional documentation Due [DATE]" at bounding box center [523, 286] width 437 height 46
click at [407, 285] on h6 "Provide essential professional documentation" at bounding box center [519, 285] width 304 height 15
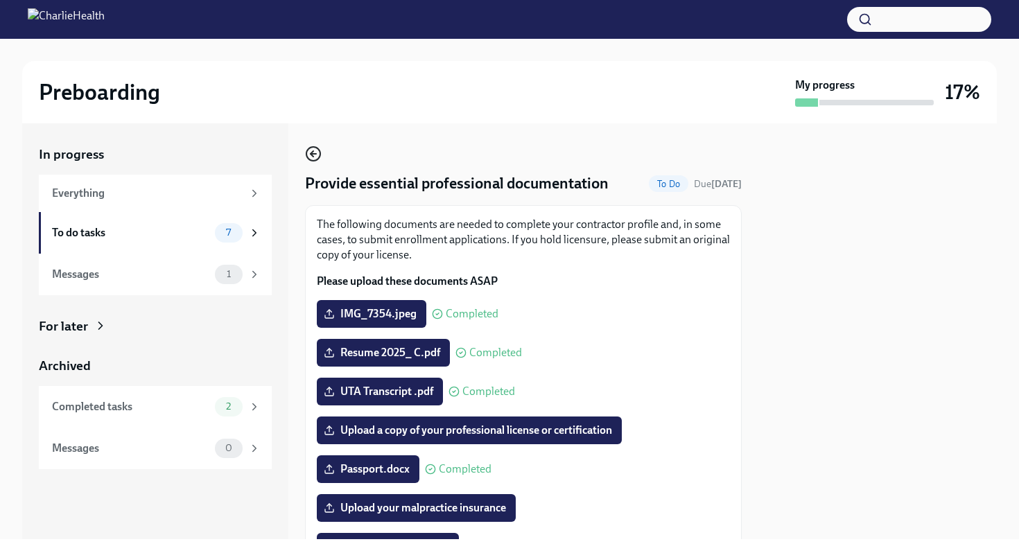
click at [320, 159] on icon "button" at bounding box center [313, 154] width 17 height 17
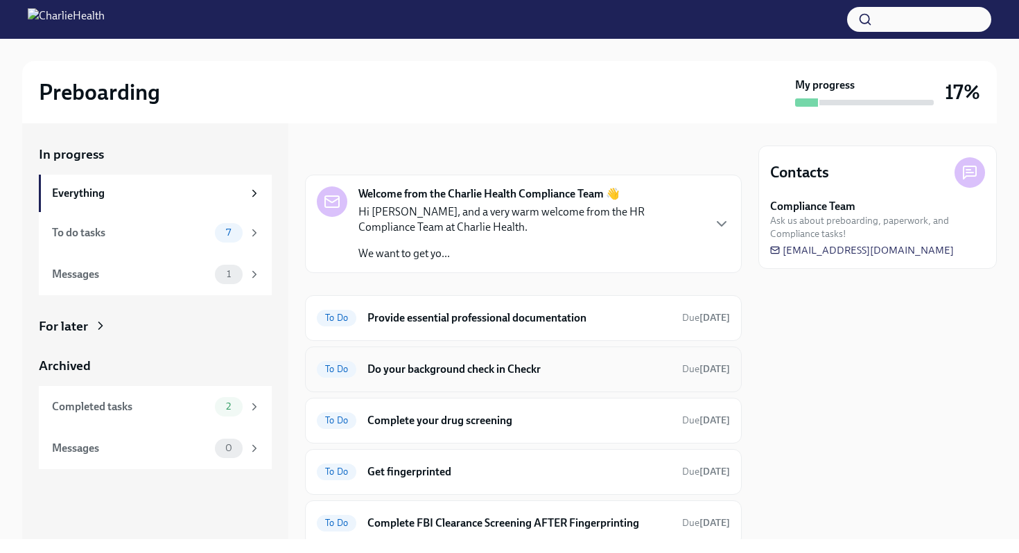
click at [386, 365] on h6 "Do your background check in Checkr" at bounding box center [519, 369] width 304 height 15
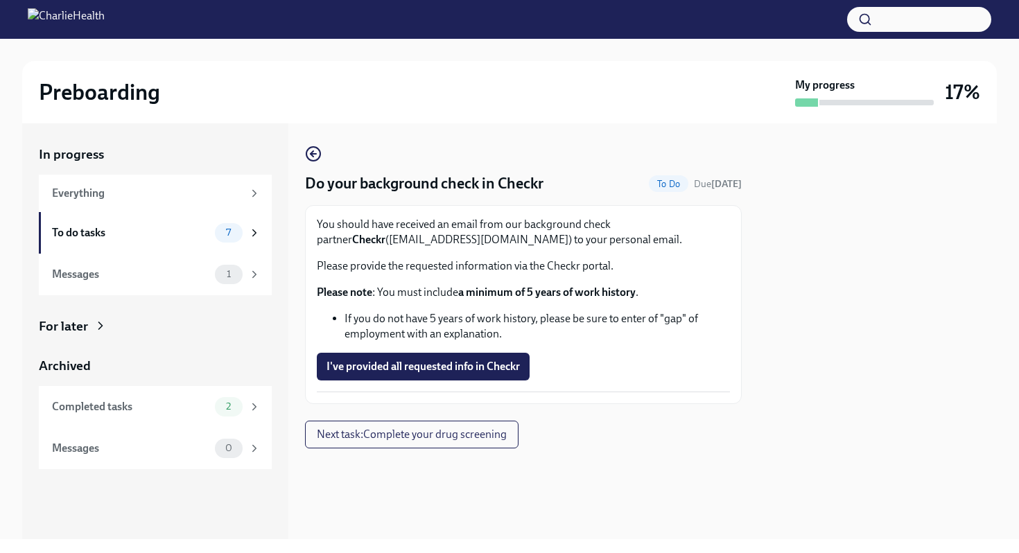
click at [302, 159] on div "In progress Everything To do tasks 7 Messages 1 For later Archived Completed ta…" at bounding box center [509, 331] width 975 height 416
click at [306, 159] on icon "button" at bounding box center [313, 154] width 17 height 17
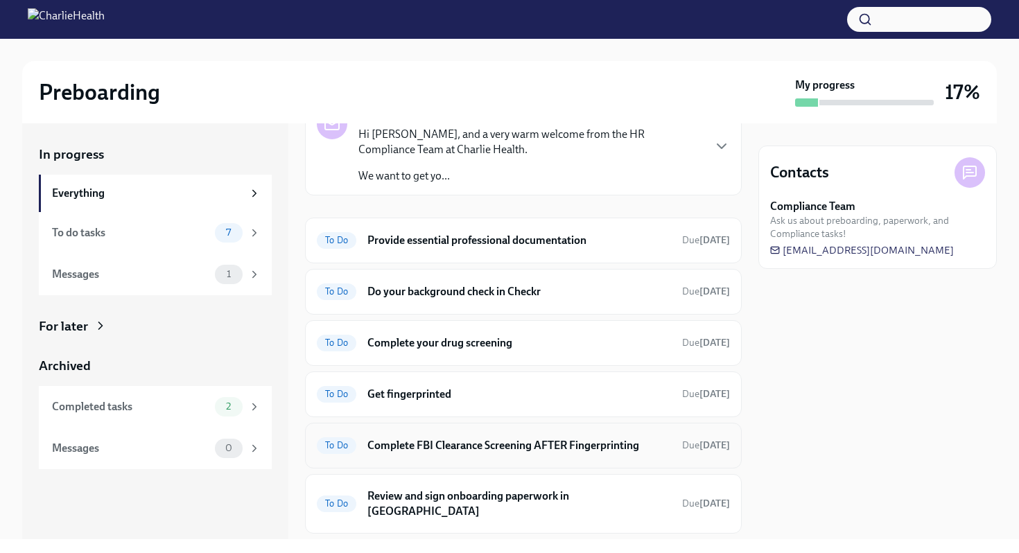
scroll to position [153, 0]
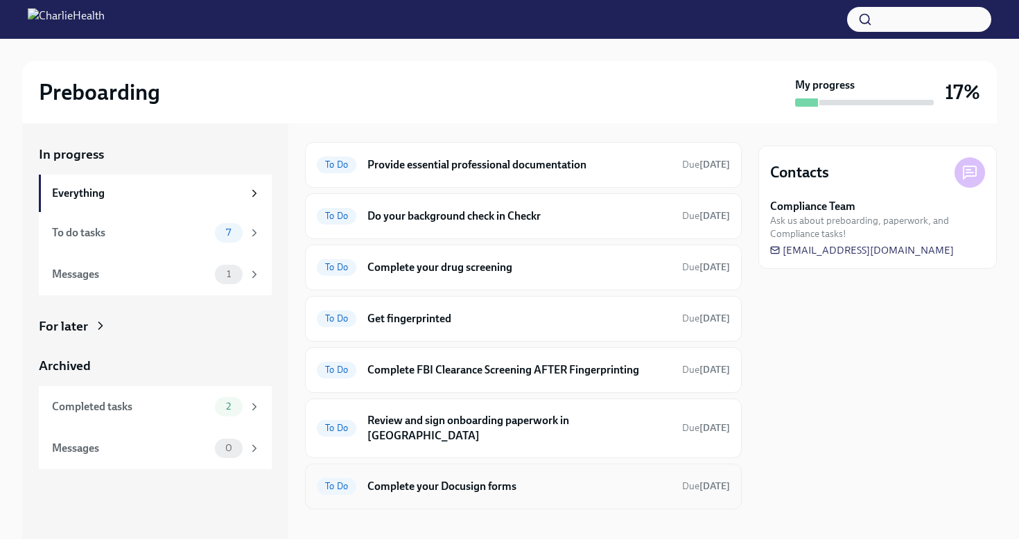
click at [406, 481] on div "To Do Complete your Docusign forms Due [DATE]" at bounding box center [523, 487] width 413 height 22
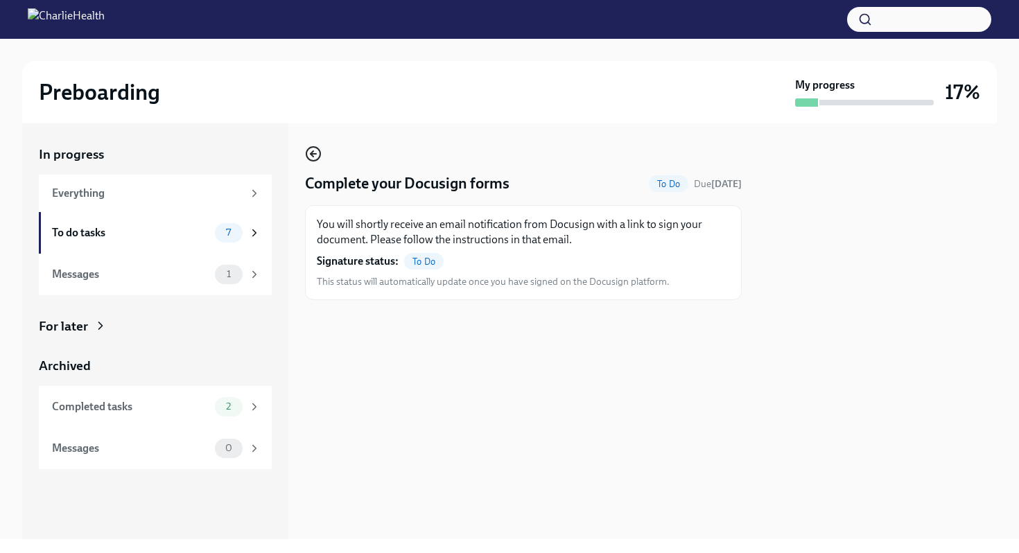
click at [307, 147] on icon "button" at bounding box center [313, 154] width 17 height 17
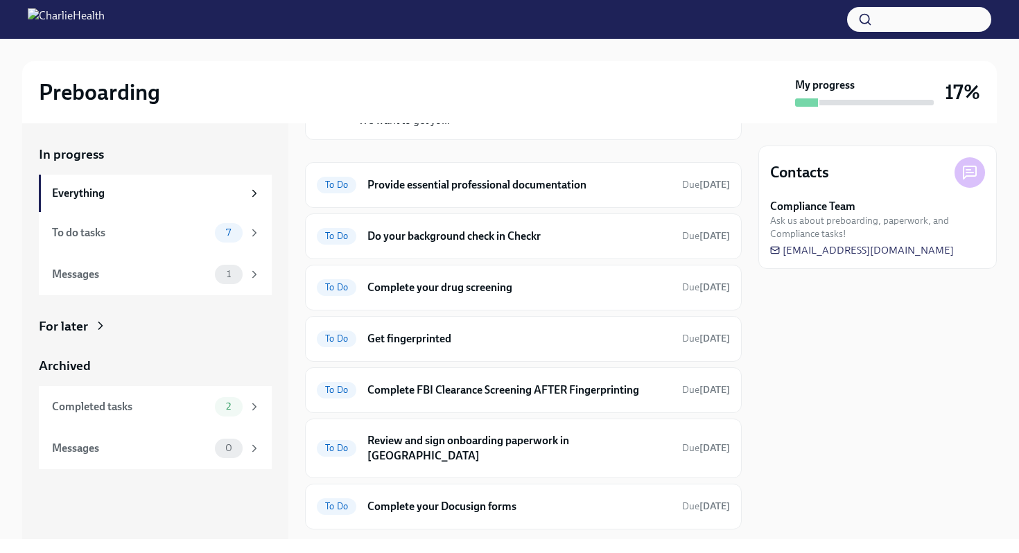
scroll to position [153, 0]
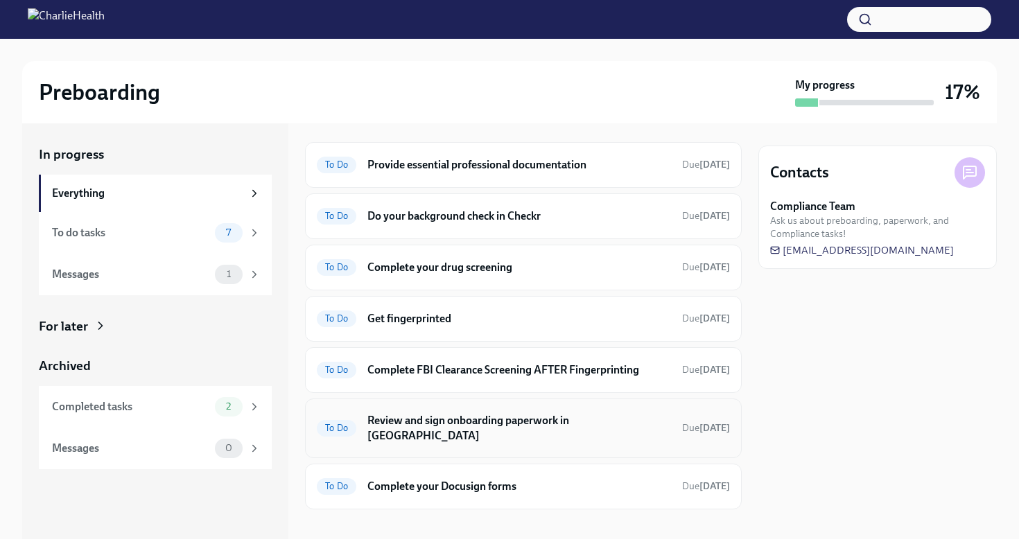
click at [394, 414] on h6 "Review and sign onboarding paperwork in [GEOGRAPHIC_DATA]" at bounding box center [519, 428] width 304 height 31
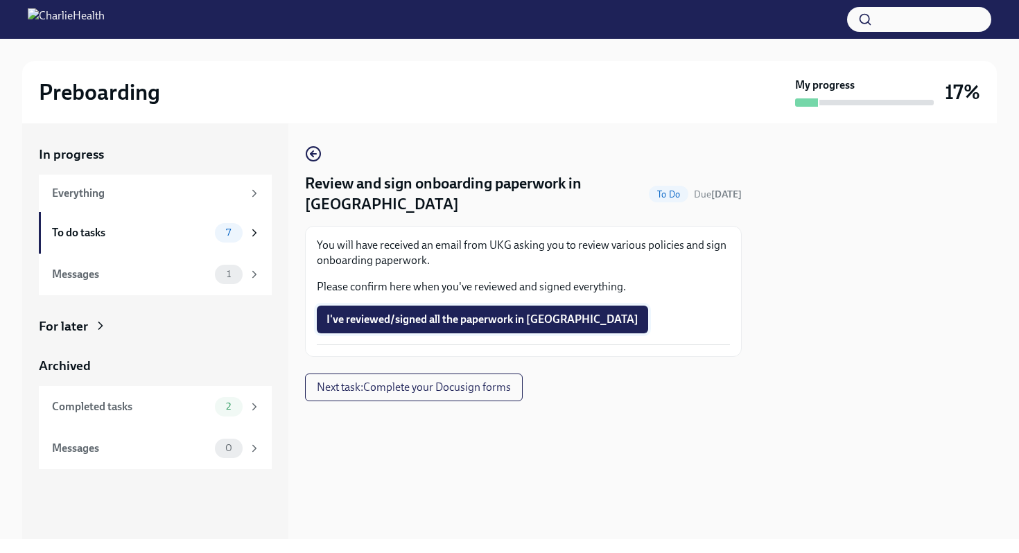
click at [391, 308] on button "I've reviewed/signed all the paperwork in [GEOGRAPHIC_DATA]" at bounding box center [482, 320] width 331 height 28
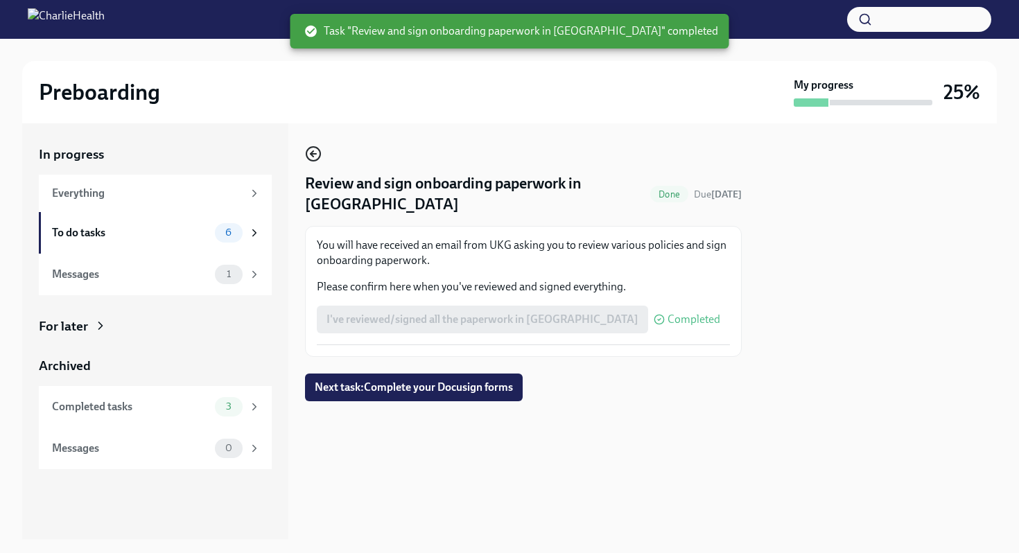
click at [312, 159] on icon "button" at bounding box center [313, 154] width 17 height 17
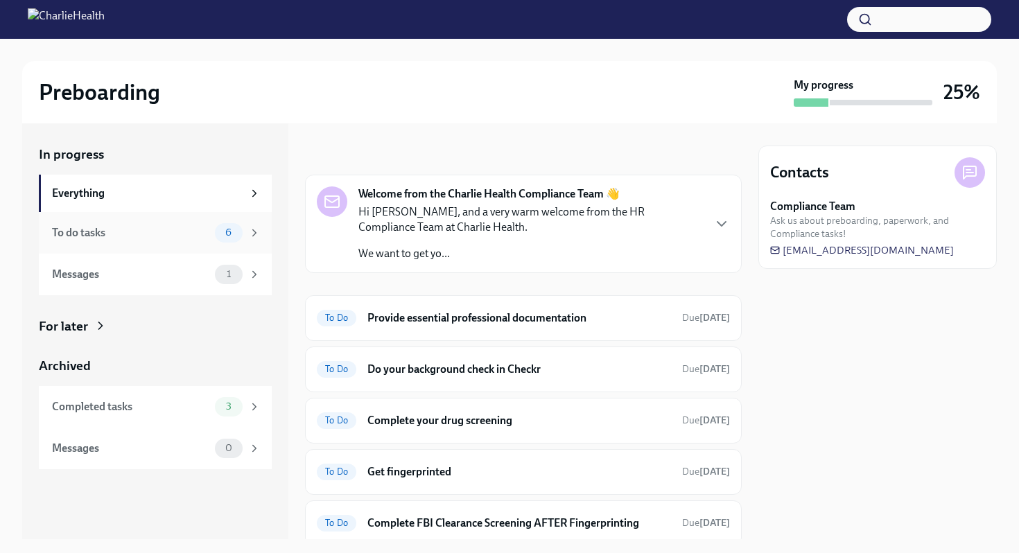
click at [132, 232] on div "To do tasks" at bounding box center [130, 232] width 157 height 15
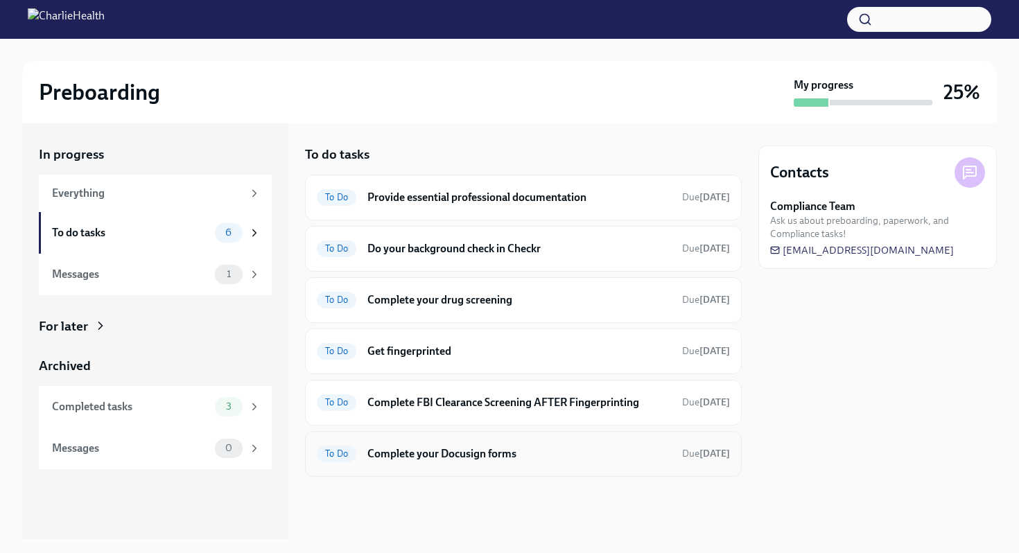
click at [384, 444] on div "To Do Complete your Docusign forms Due [DATE]" at bounding box center [523, 454] width 413 height 22
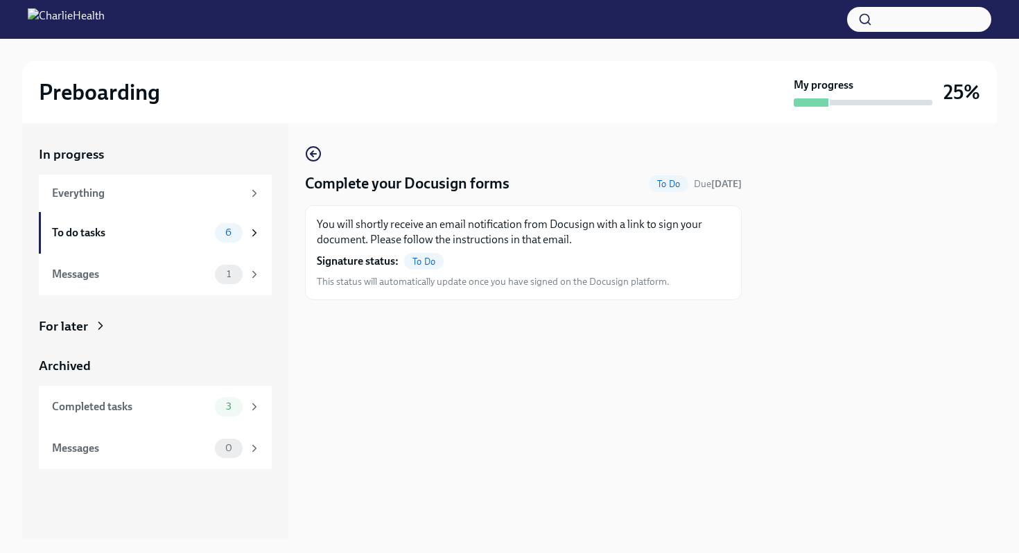
click at [433, 263] on span "To Do" at bounding box center [424, 262] width 40 height 10
click at [432, 284] on span "This status will automatically update once you have signed on the Docusign plat…" at bounding box center [493, 281] width 353 height 13
click at [310, 151] on icon "button" at bounding box center [313, 154] width 17 height 17
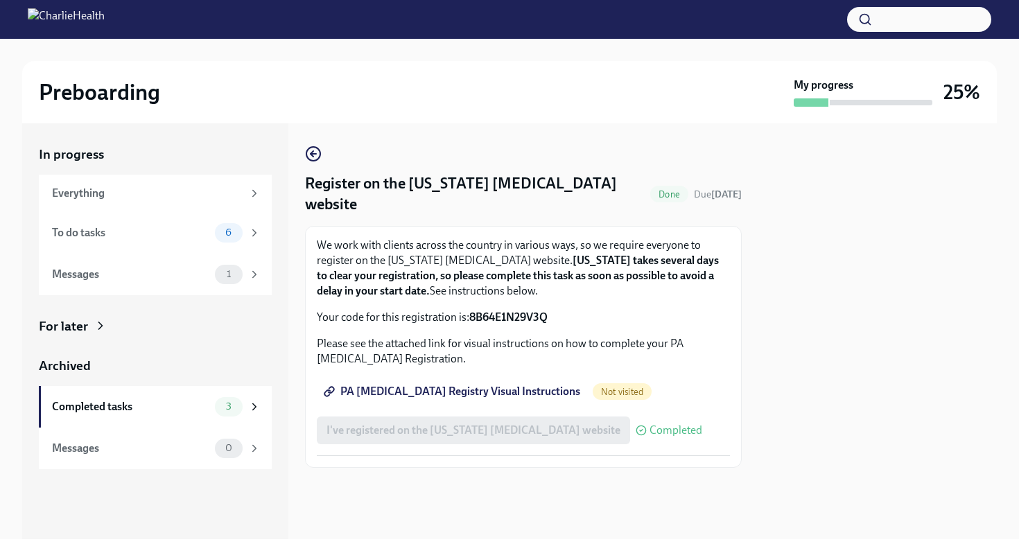
click at [428, 378] on link "PA [MEDICAL_DATA] Registry Visual Instructions" at bounding box center [453, 392] width 273 height 28
click at [505, 311] on strong "8B64E1N29V3Q" at bounding box center [508, 317] width 78 height 13
copy strong "8B64E1N29V3Q"
click at [468, 288] on div "We work with clients across the country in various ways, so we require everyone…" at bounding box center [523, 281] width 413 height 87
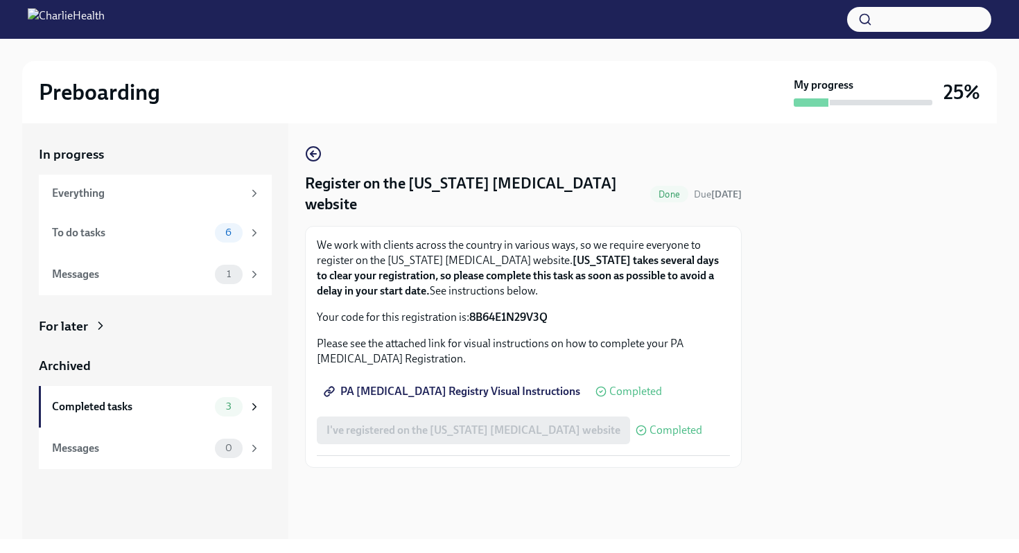
click at [483, 288] on div "We work with clients across the country in various ways, so we require everyone…" at bounding box center [523, 281] width 413 height 87
click at [490, 311] on strong "8B64E1N29V3Q" at bounding box center [508, 317] width 78 height 13
copy strong "8B64E1N29V3Q"
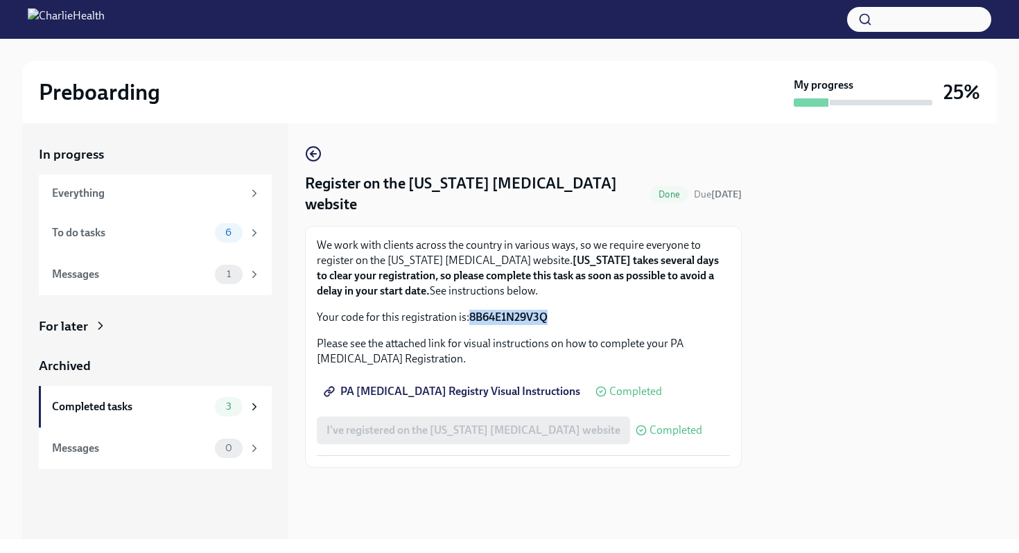
click at [479, 385] on span "PA [MEDICAL_DATA] Registry Visual Instructions" at bounding box center [454, 392] width 254 height 14
click at [315, 150] on icon "button" at bounding box center [313, 154] width 17 height 17
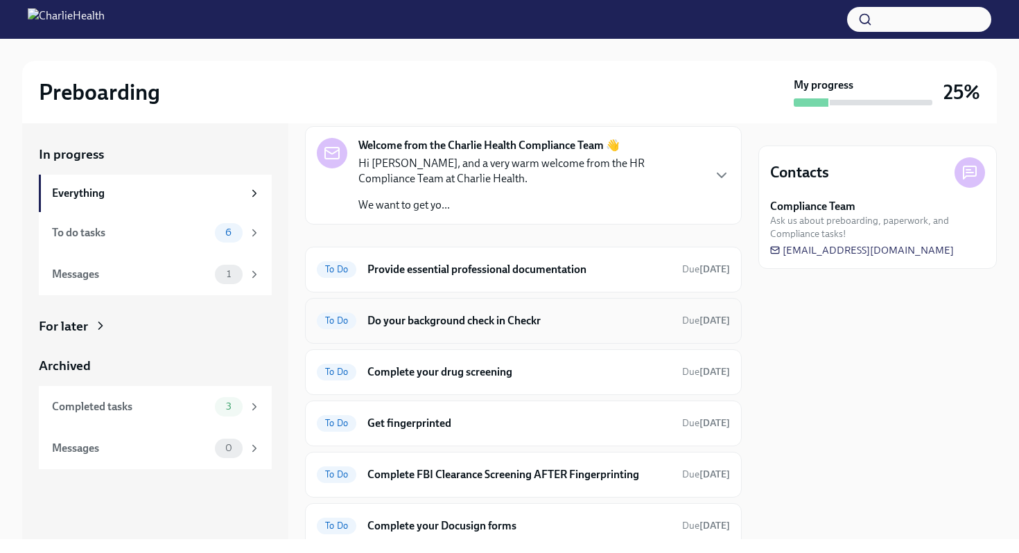
scroll to position [48, 0]
click at [232, 232] on span "6" at bounding box center [228, 232] width 23 height 10
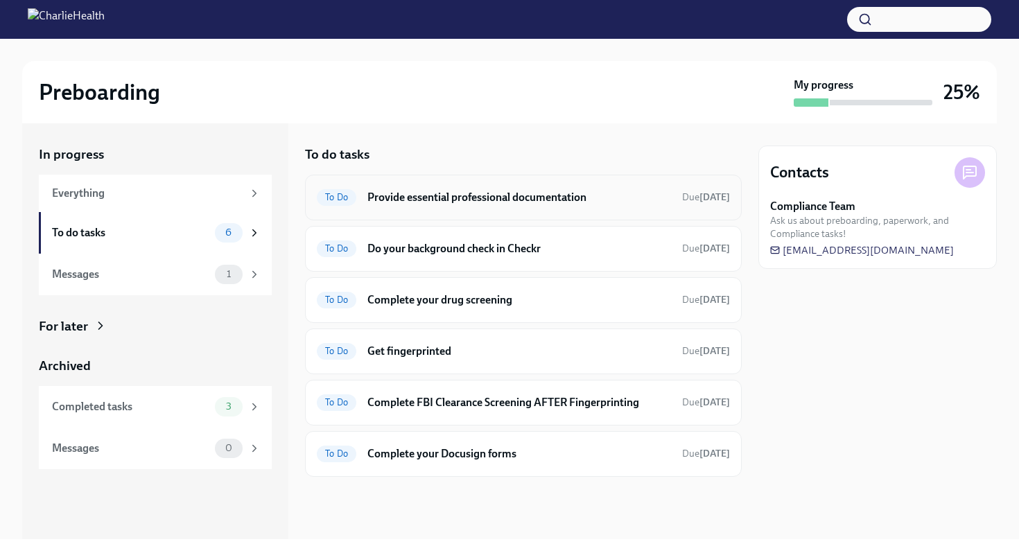
click at [427, 206] on div "To Do Provide essential professional documentation Due [DATE]" at bounding box center [523, 198] width 413 height 22
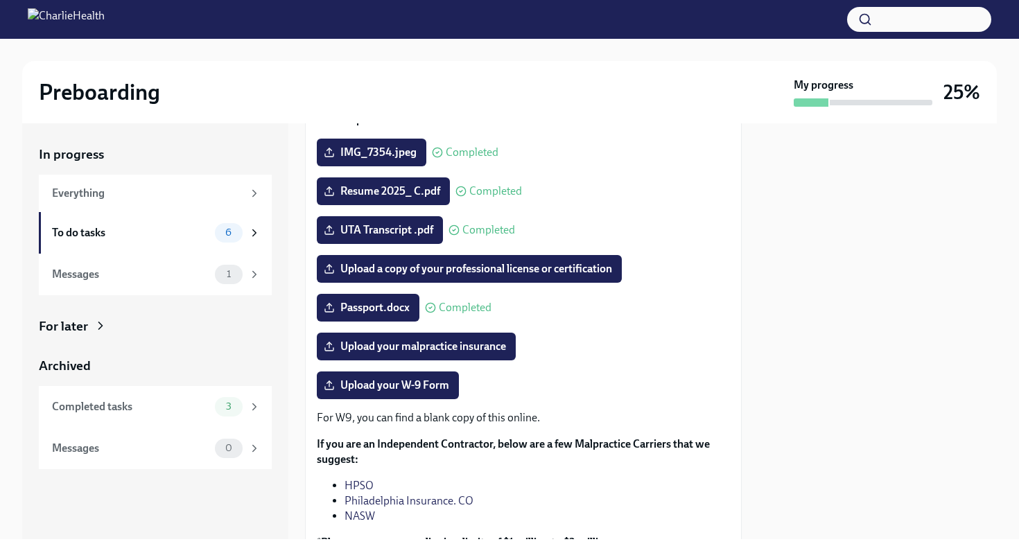
scroll to position [159, 0]
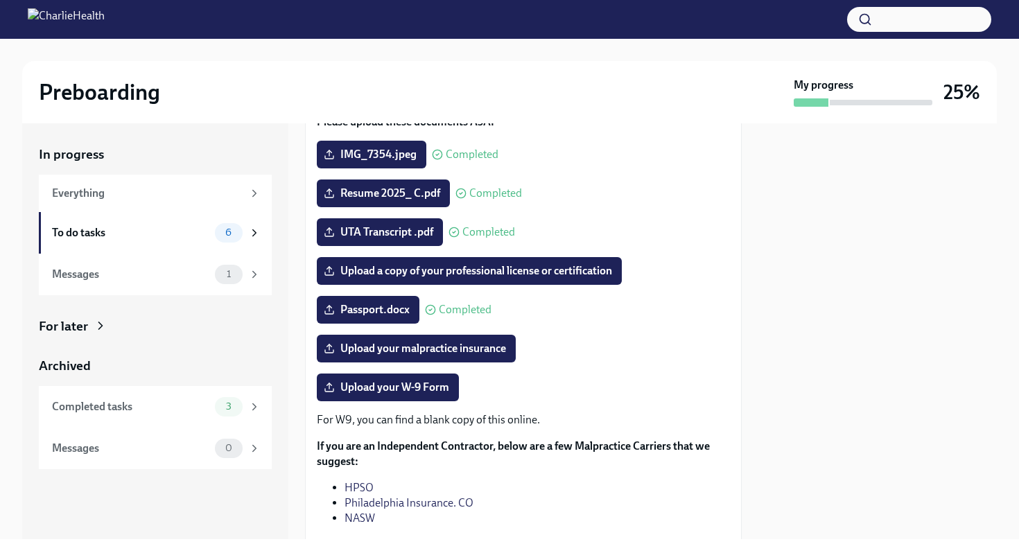
click at [366, 504] on link "Philadelphia Insurance. CO" at bounding box center [409, 502] width 129 height 13
click at [367, 519] on link "NASW" at bounding box center [360, 518] width 31 height 13
